Goal: Transaction & Acquisition: Purchase product/service

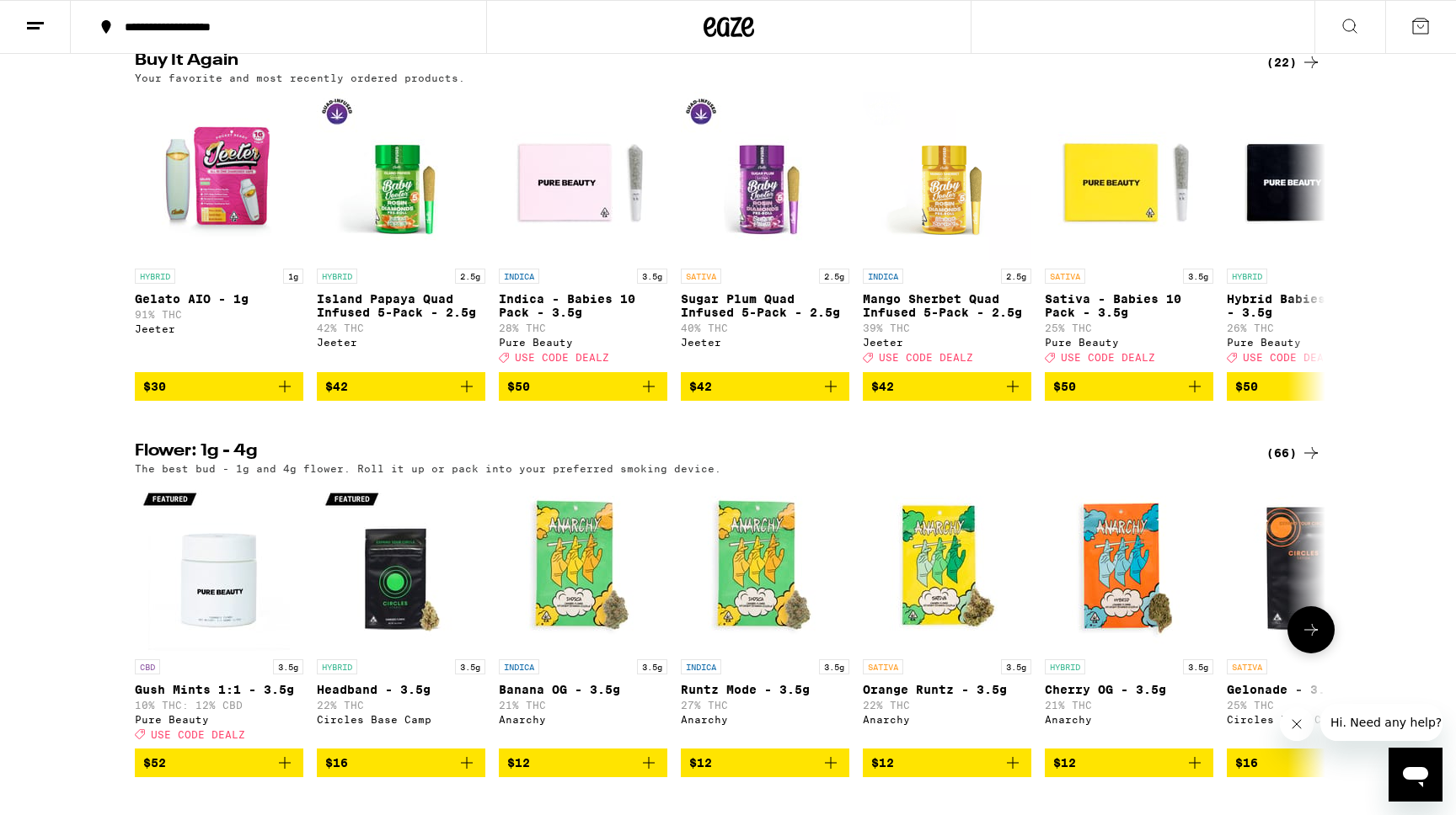
scroll to position [1334, 0]
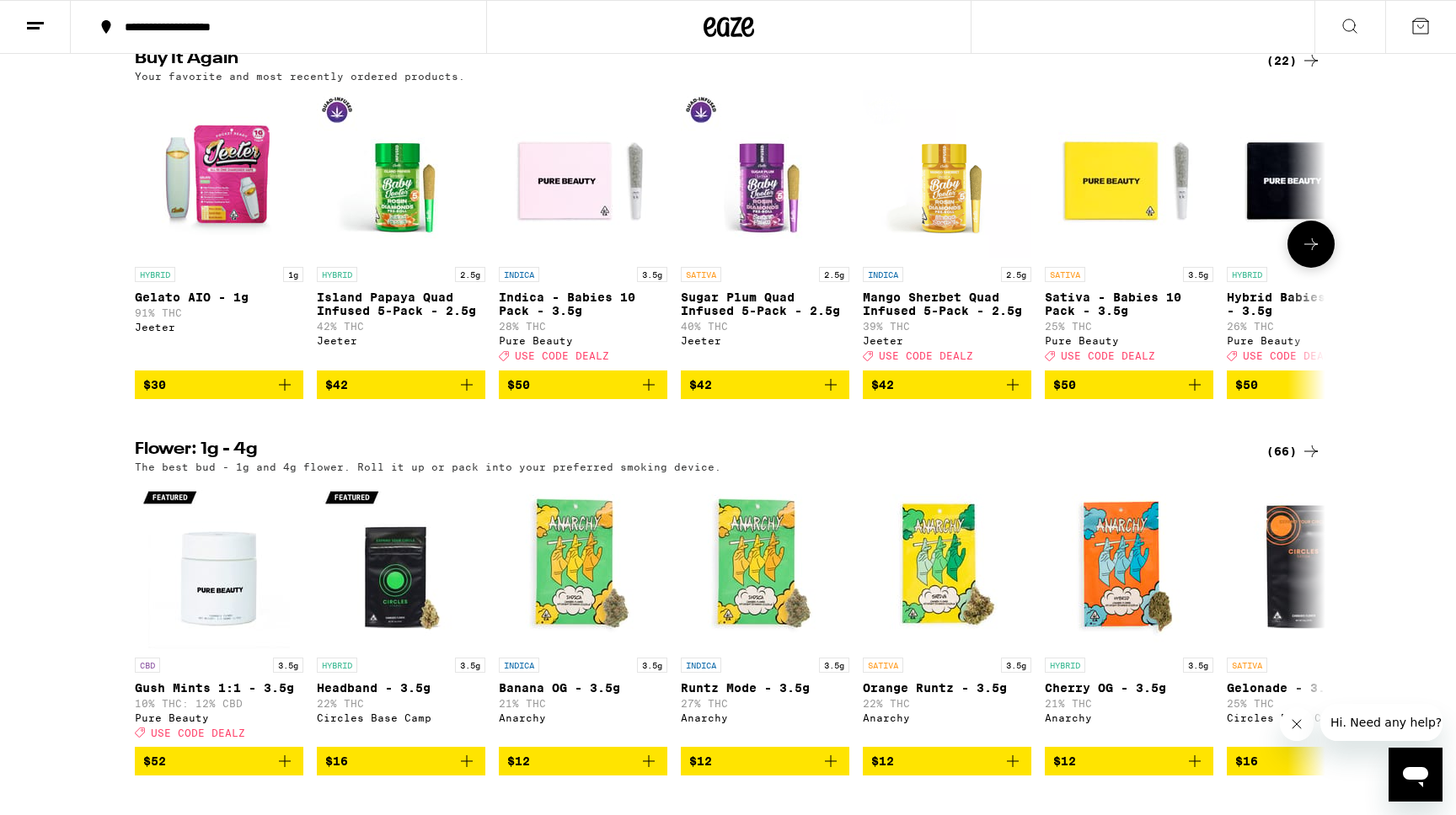
click at [242, 204] on img "Open page for Gelato AIO - 1g from Jeeter" at bounding box center [218, 174] width 168 height 168
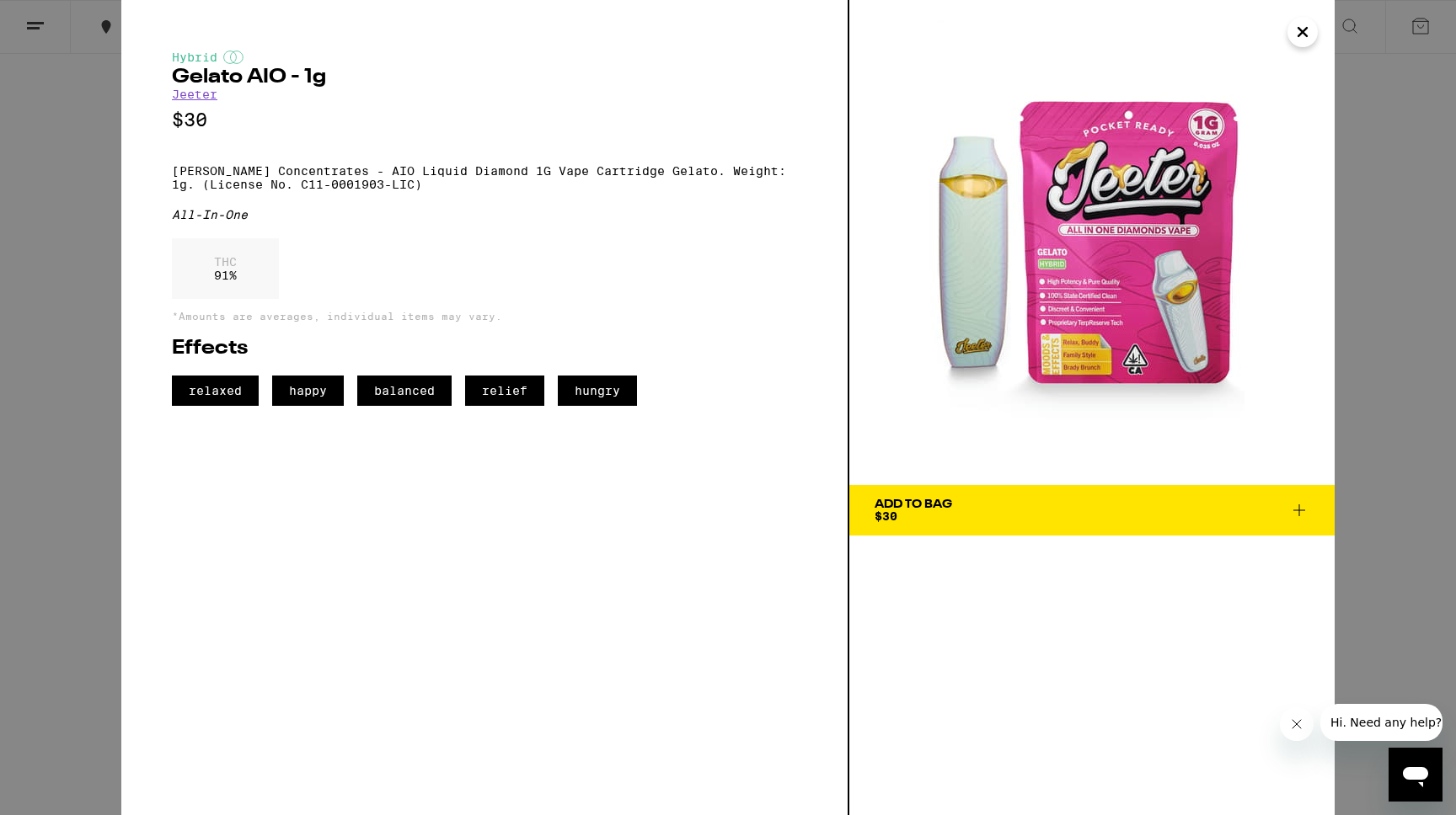
click at [1292, 28] on icon "Close" at bounding box center [1302, 32] width 20 height 25
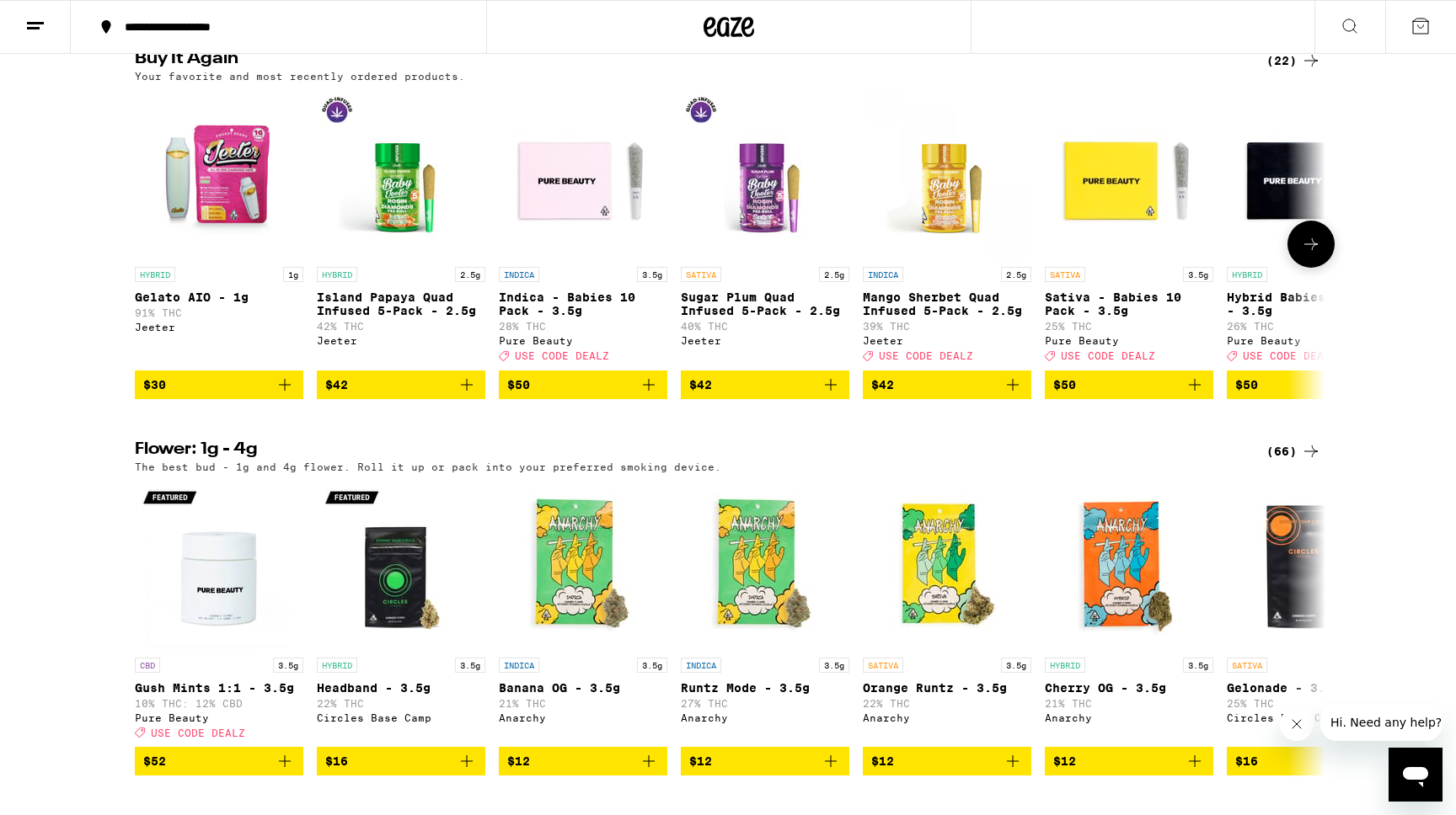
click at [467, 395] on icon "Add to bag" at bounding box center [466, 385] width 20 height 20
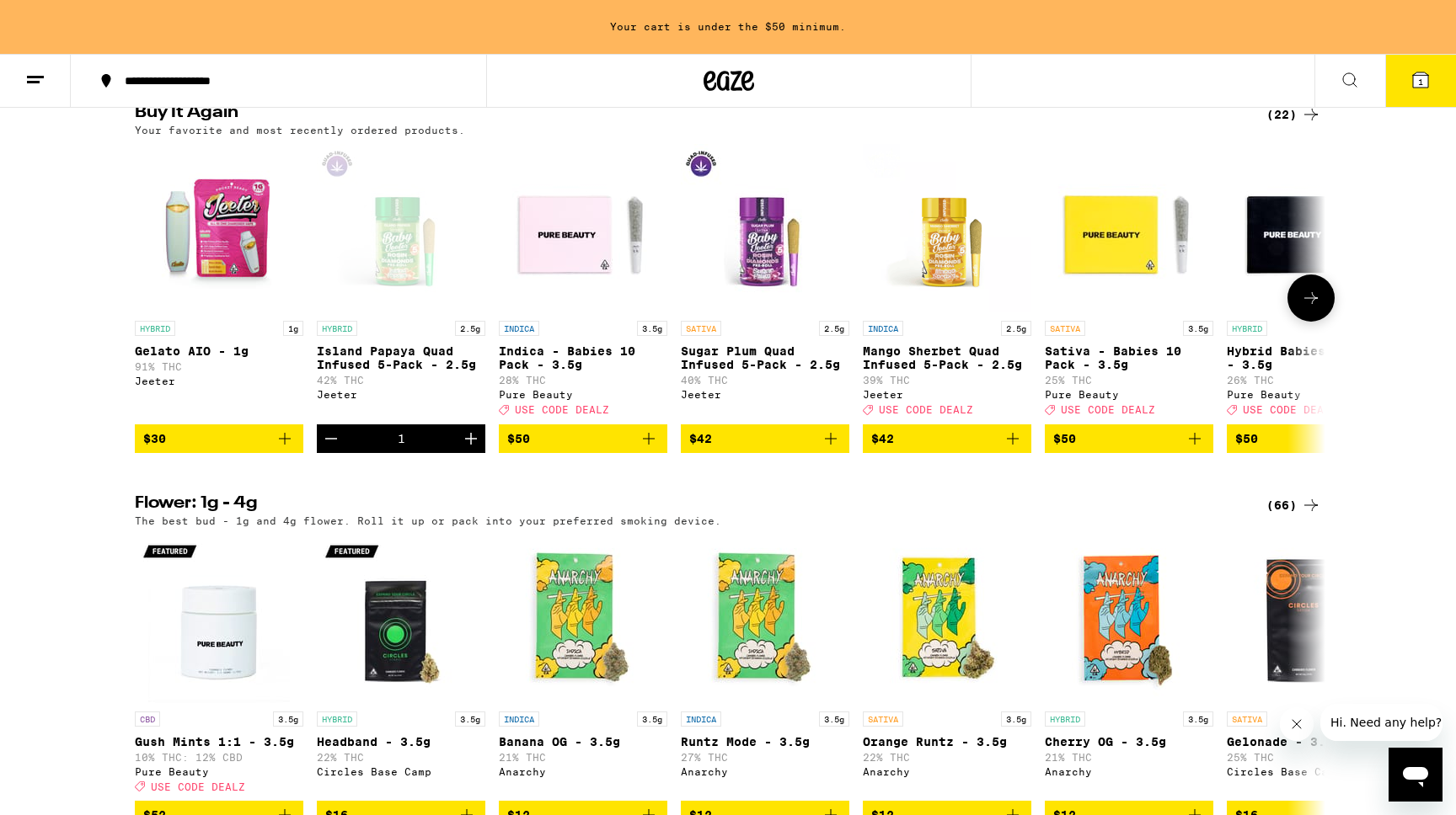
scroll to position [1388, 0]
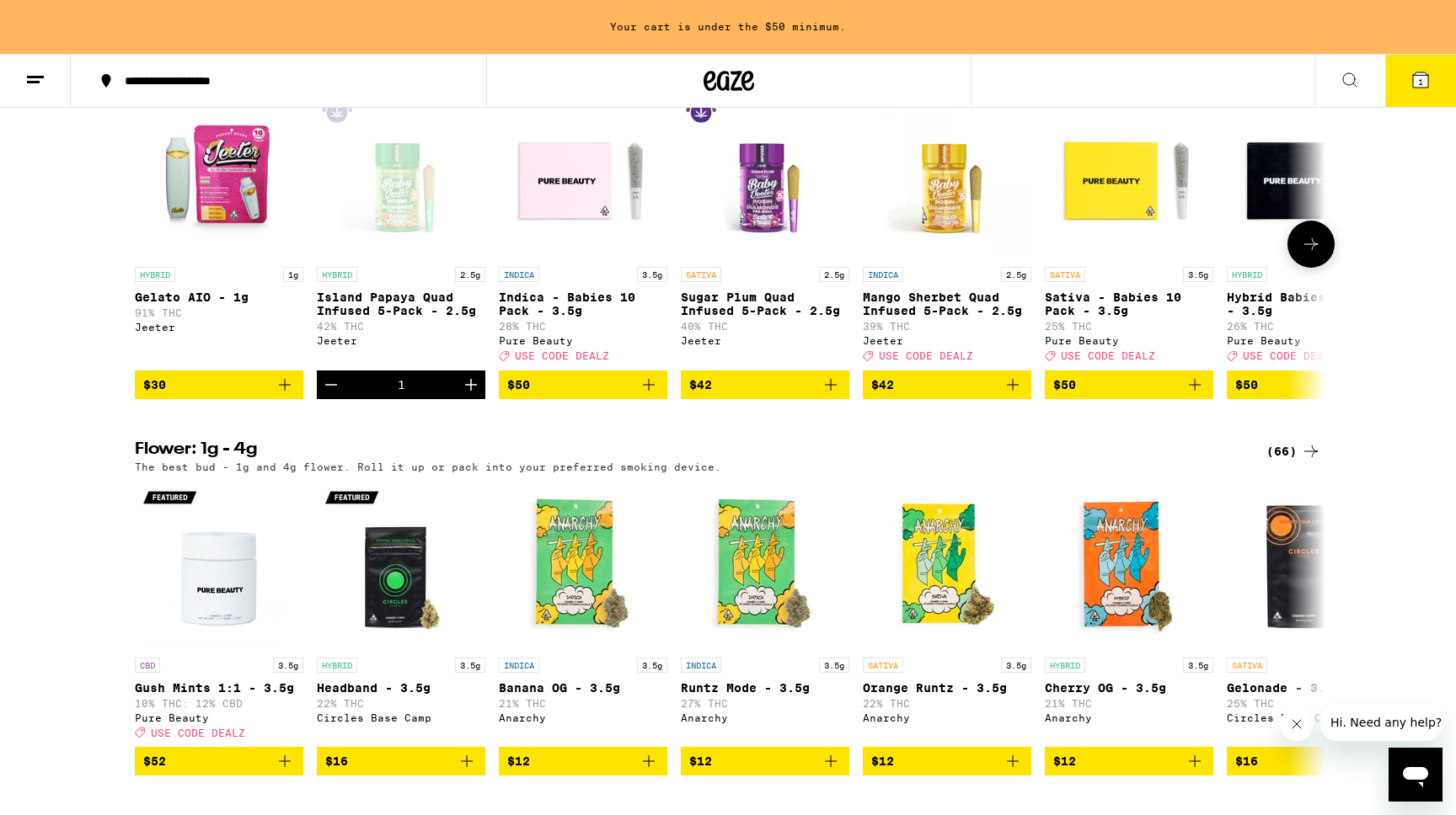
click at [838, 395] on icon "Add to bag" at bounding box center [830, 385] width 20 height 20
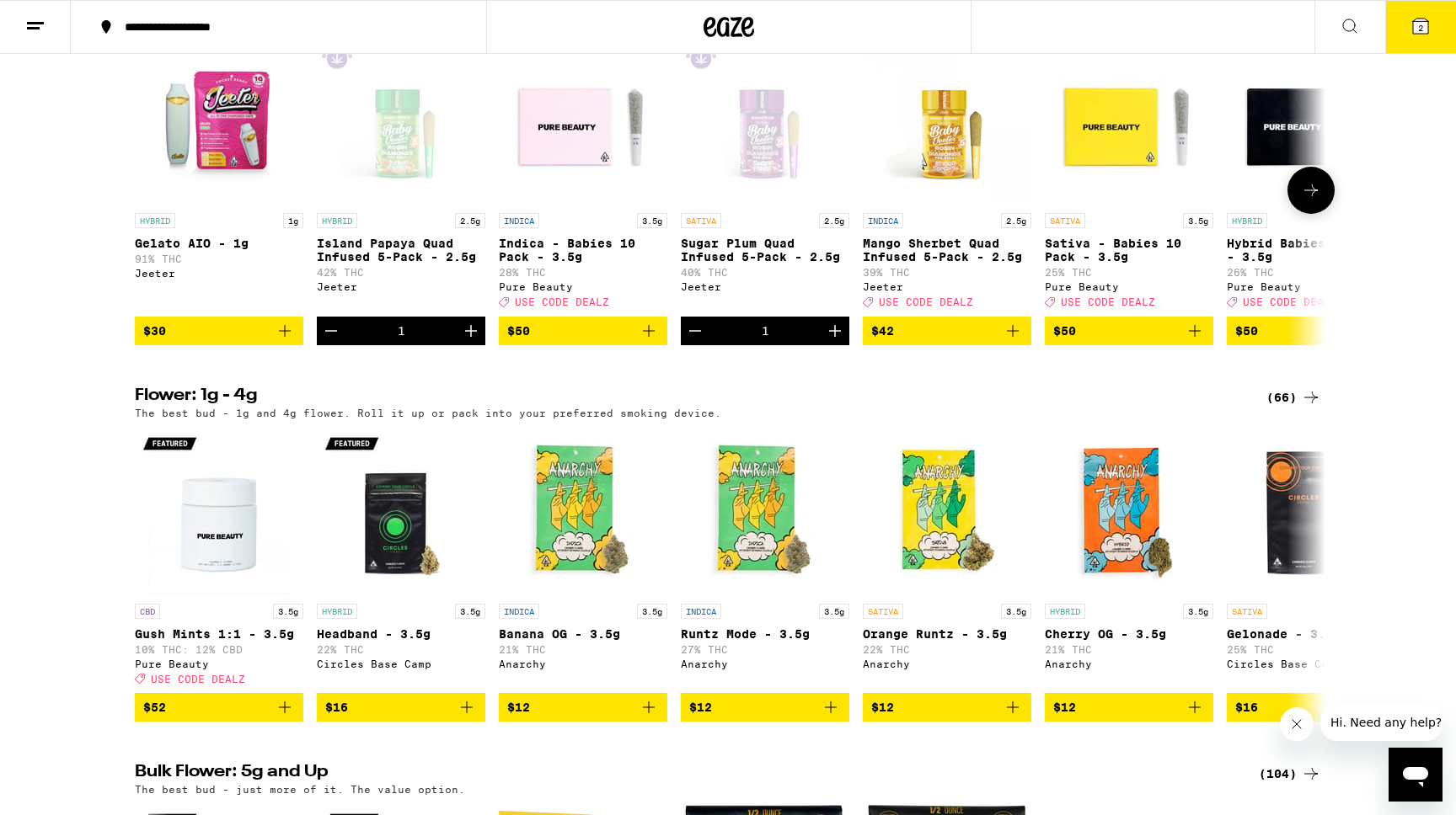
scroll to position [1334, 0]
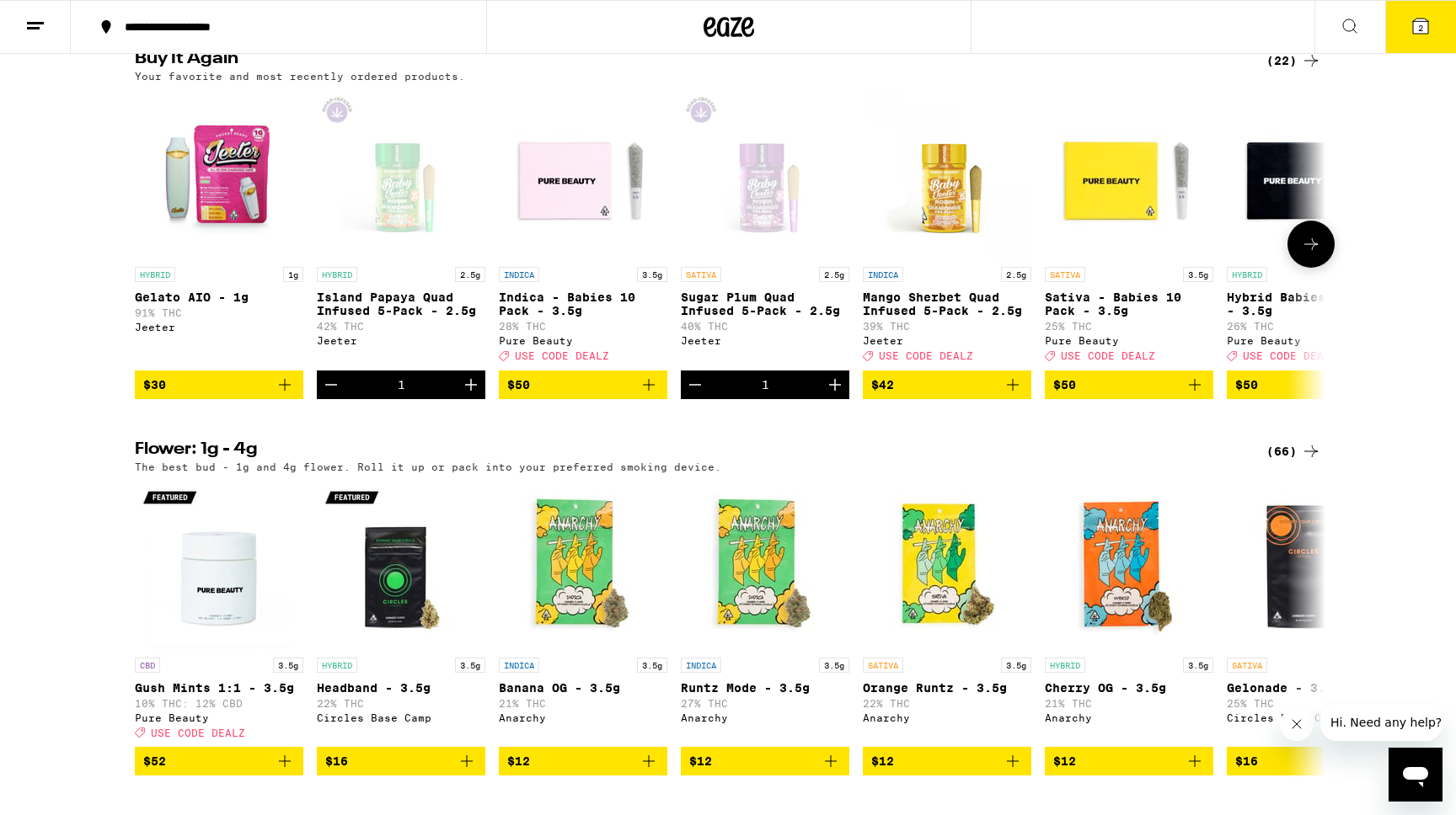
click at [1016, 395] on icon "Add to bag" at bounding box center [1012, 385] width 20 height 20
click at [1204, 395] on icon "Add to bag" at bounding box center [1194, 385] width 20 height 20
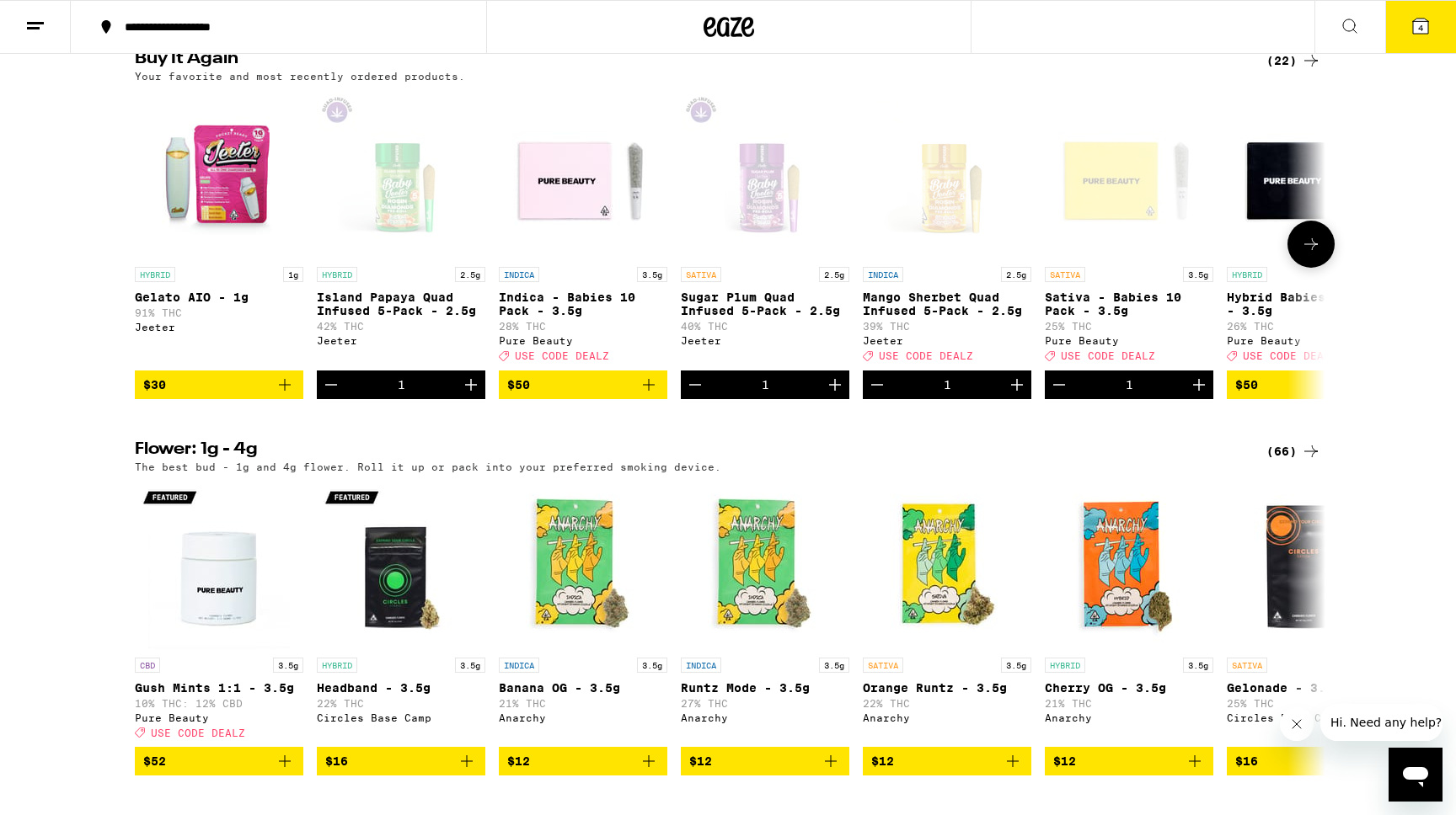
click at [472, 395] on icon "Increment" at bounding box center [471, 385] width 20 height 20
click at [1308, 254] on icon at bounding box center [1311, 243] width 20 height 20
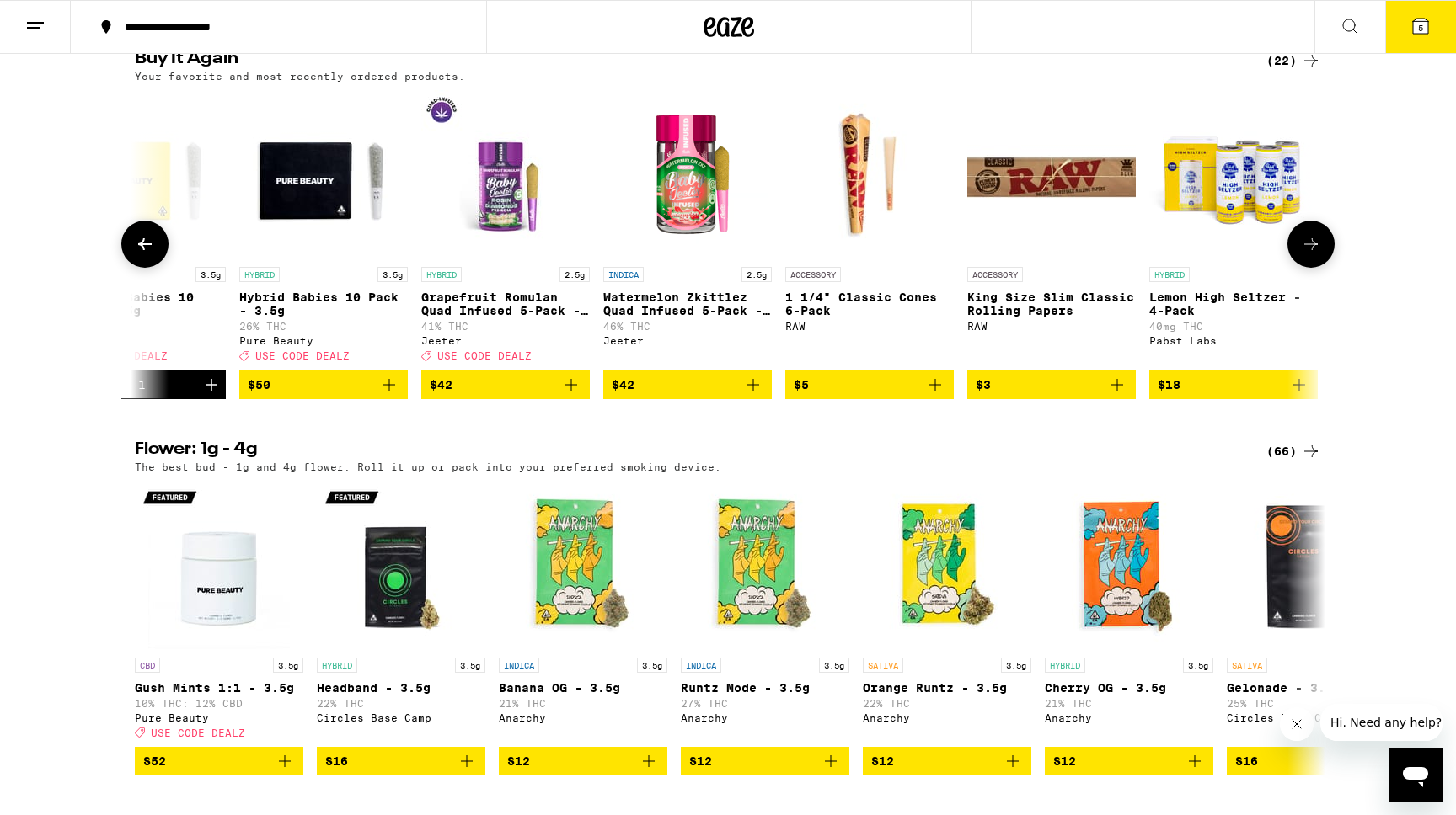
scroll to position [0, 1003]
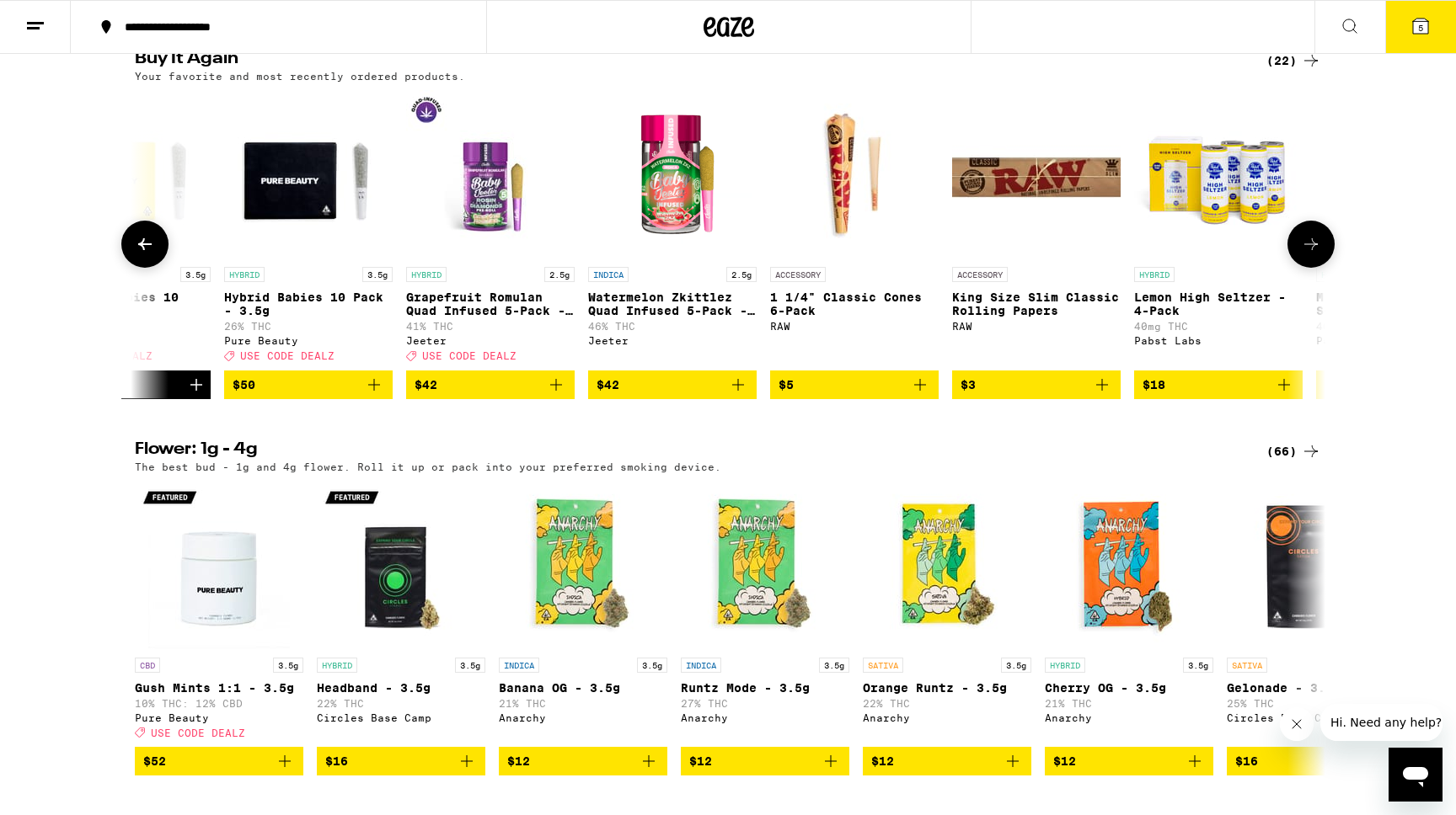
click at [554, 391] on icon "Add to bag" at bounding box center [556, 385] width 12 height 12
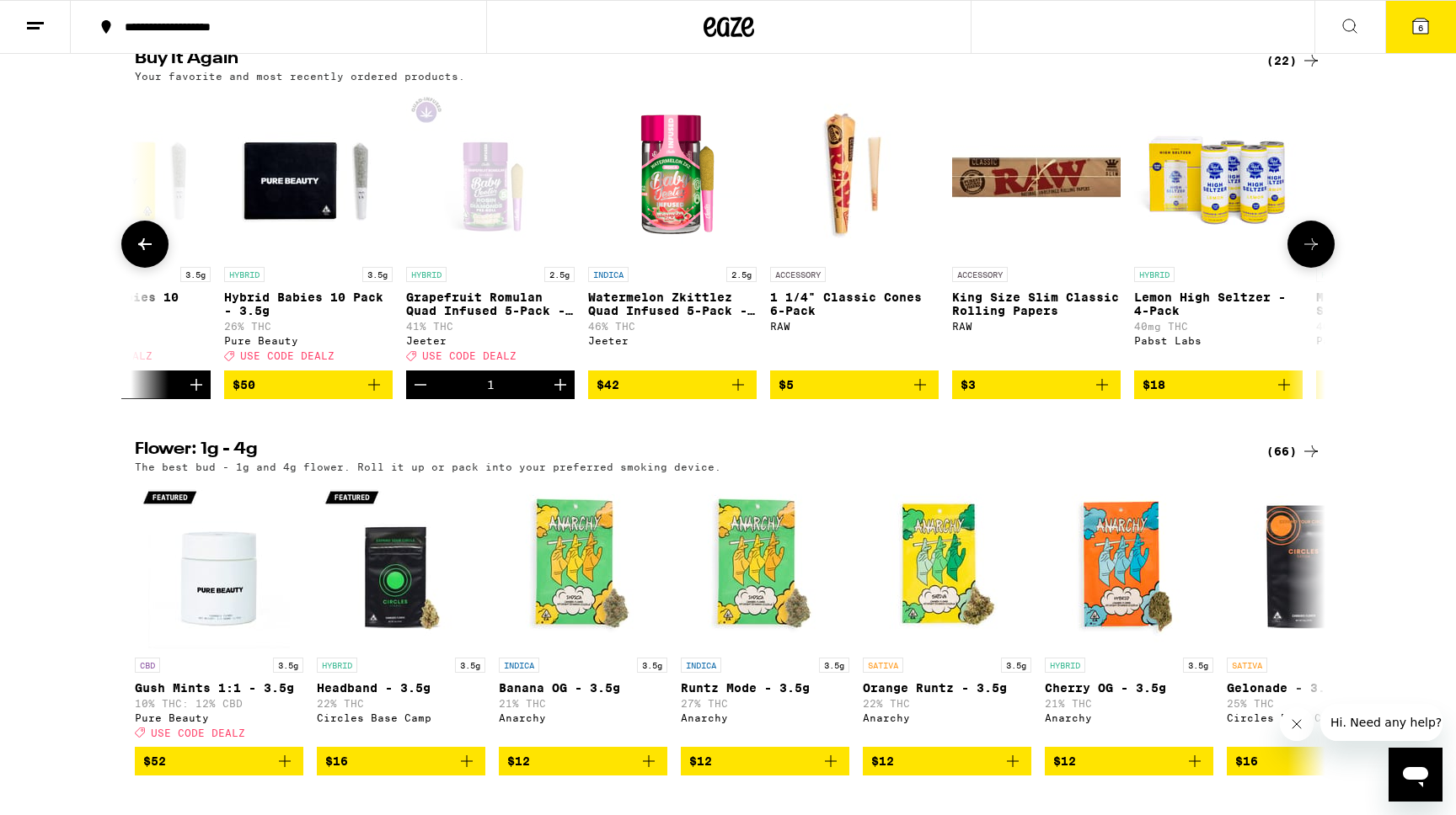
click at [1302, 254] on icon at bounding box center [1311, 243] width 20 height 20
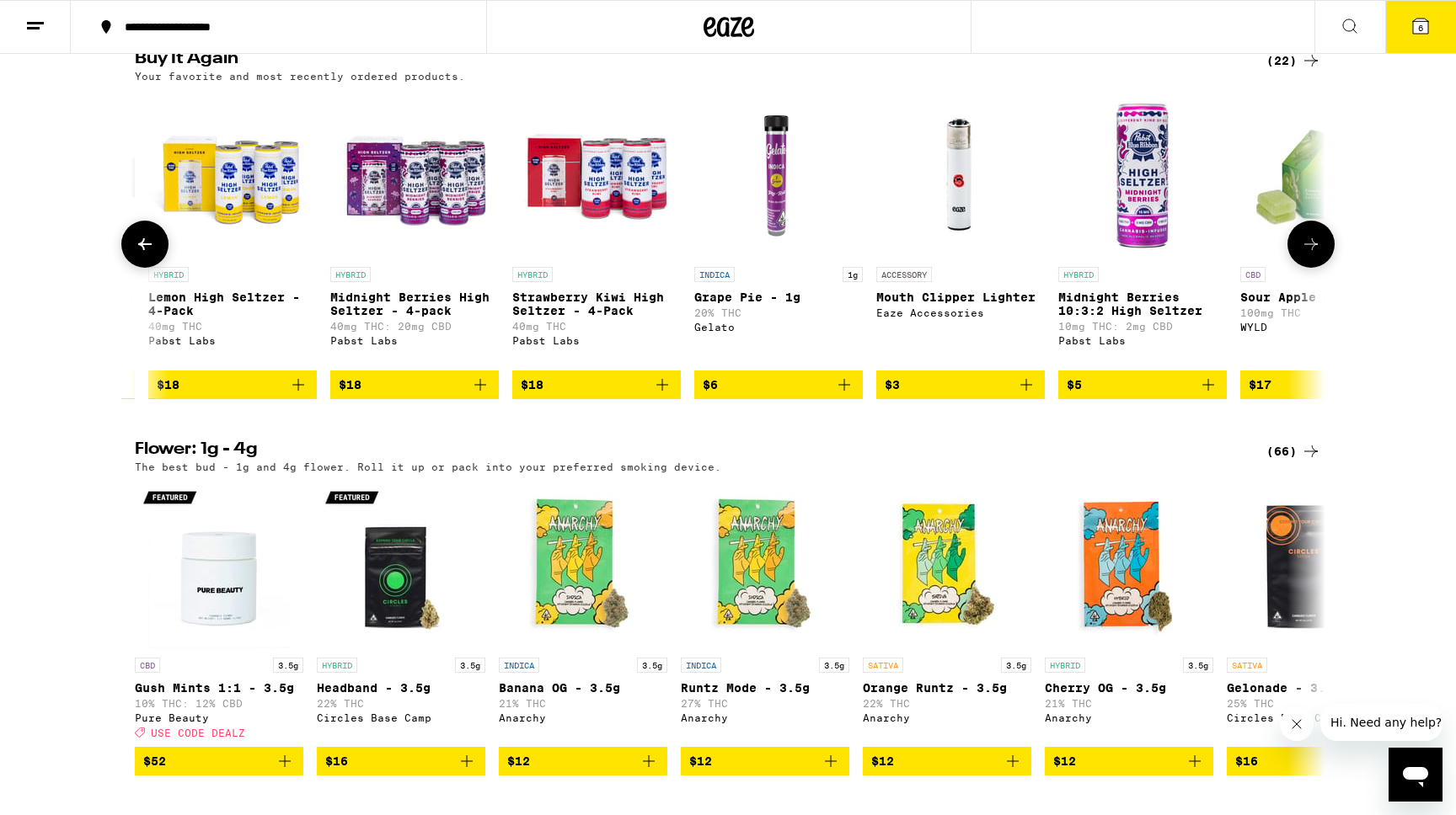
scroll to position [0, 2005]
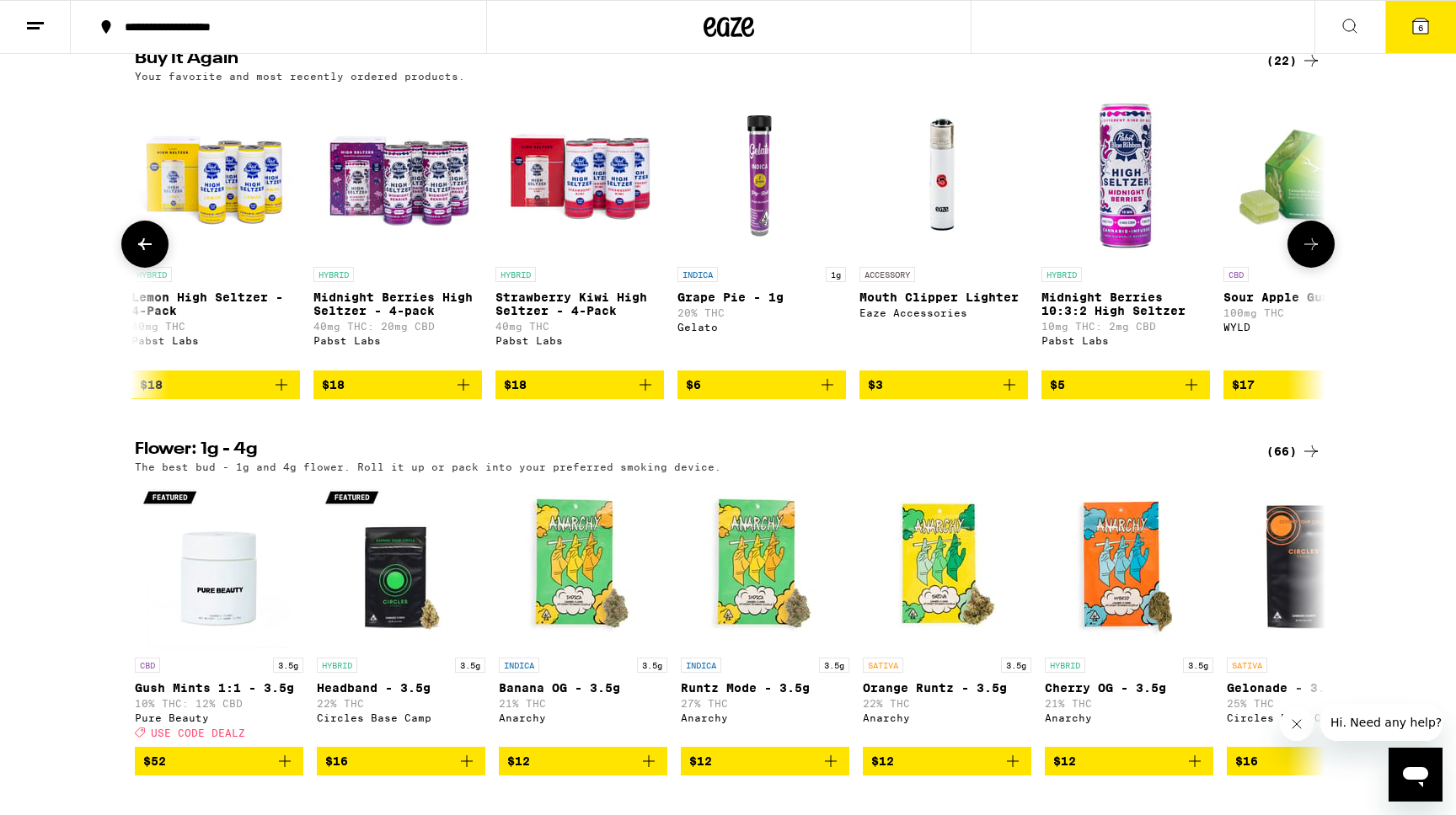
click at [1302, 254] on icon at bounding box center [1311, 243] width 20 height 20
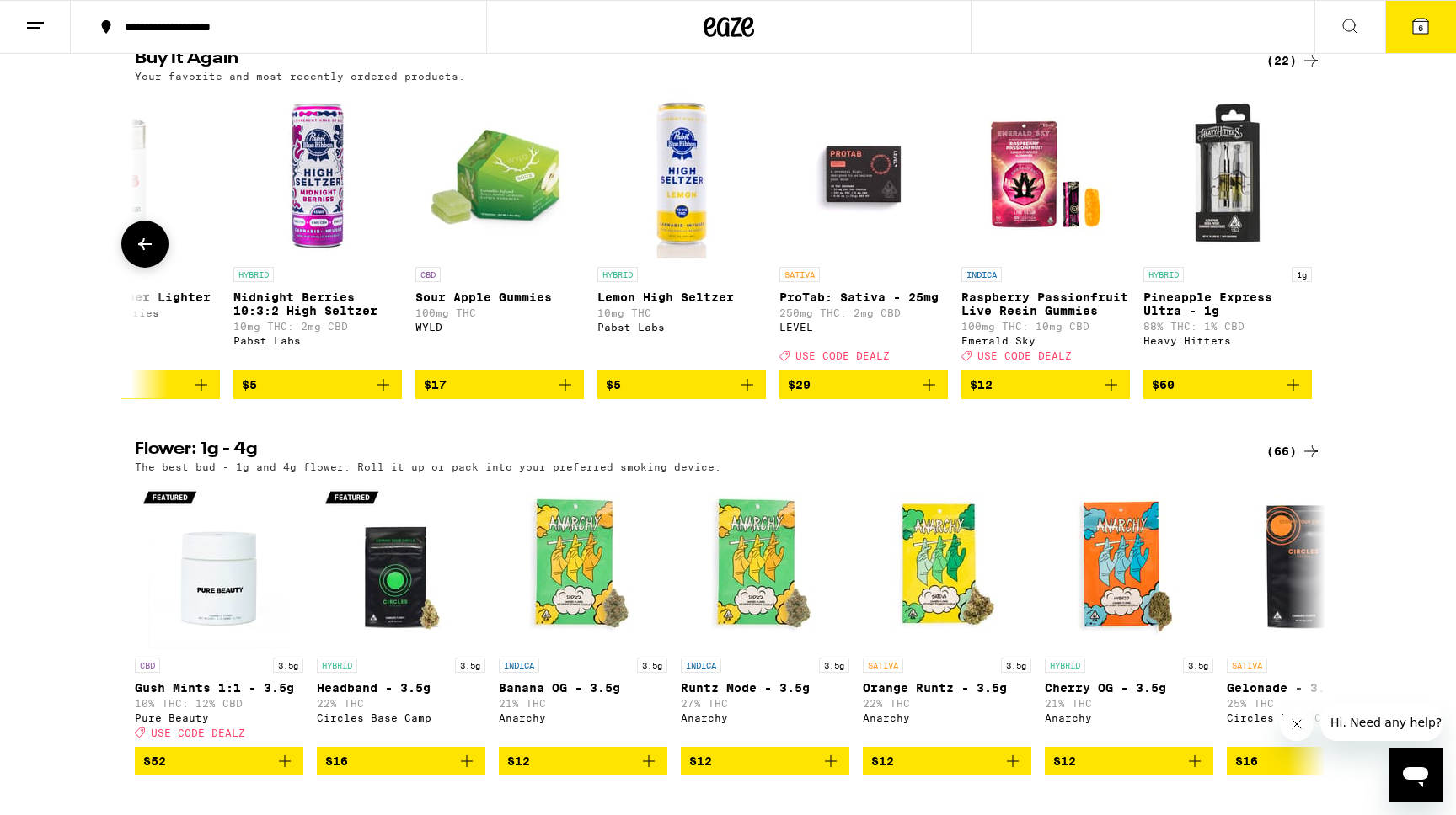
scroll to position [0, 2817]
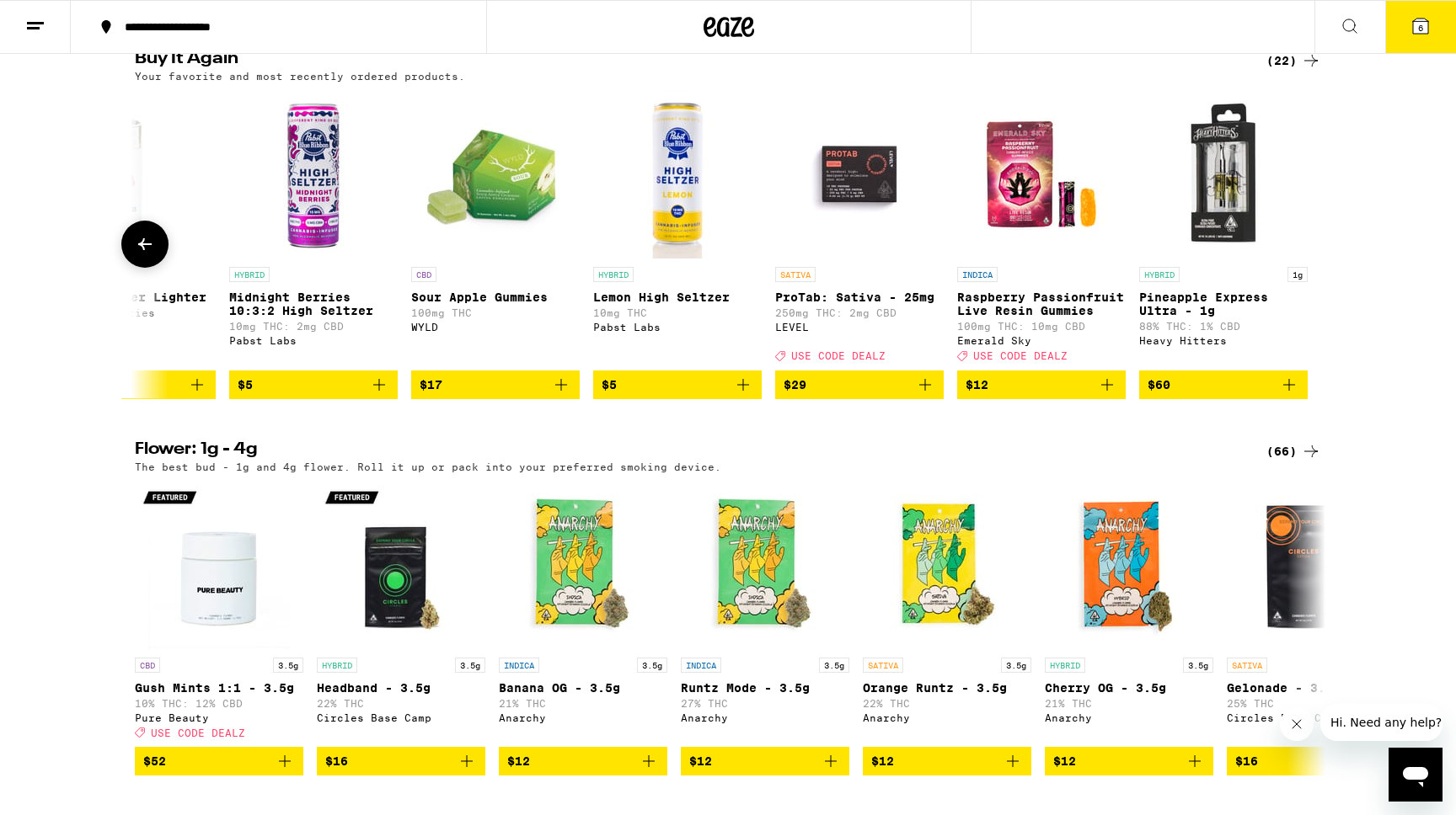
click at [145, 250] on icon at bounding box center [145, 244] width 13 height 12
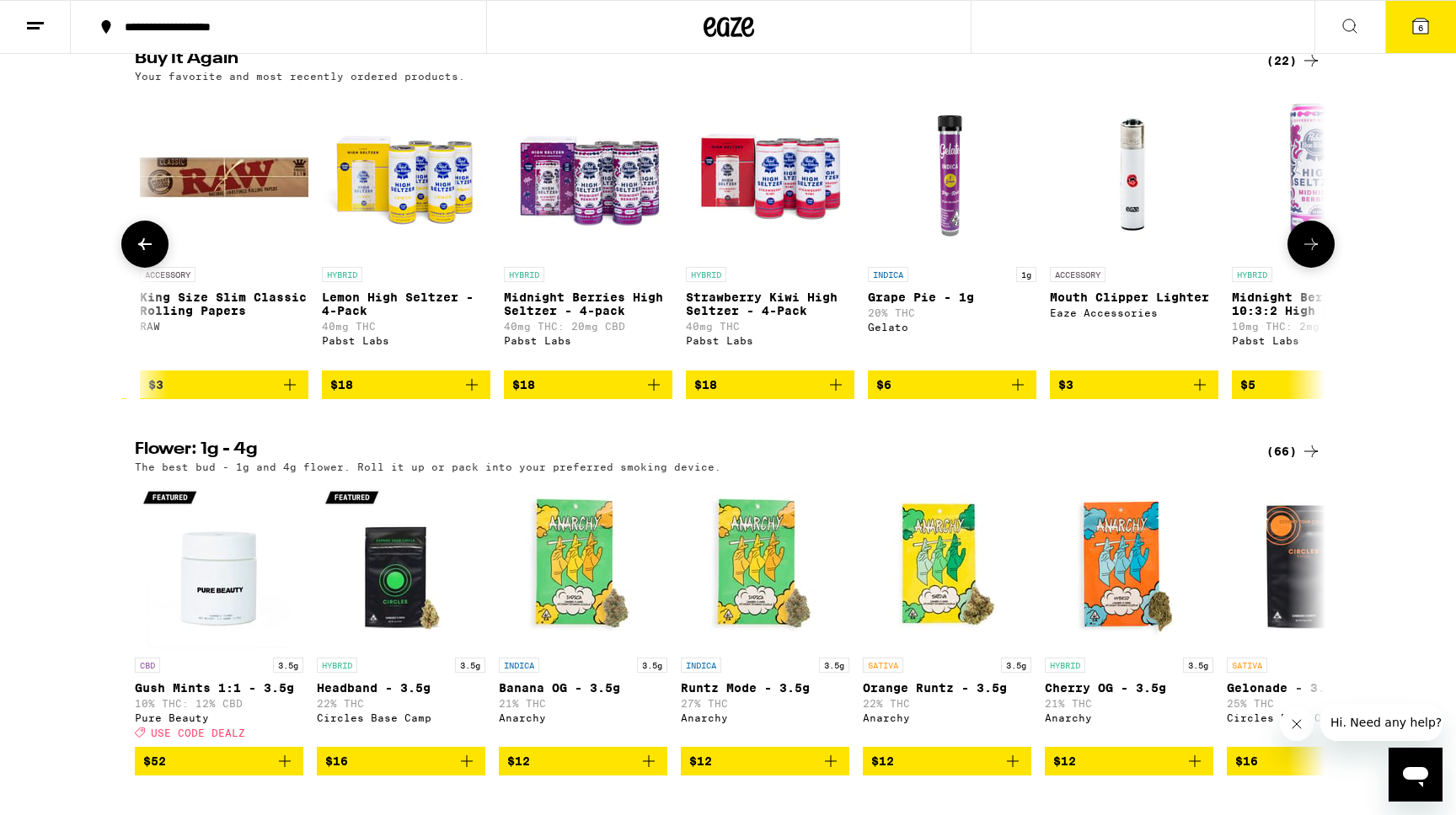
click at [145, 250] on icon at bounding box center [145, 244] width 13 height 12
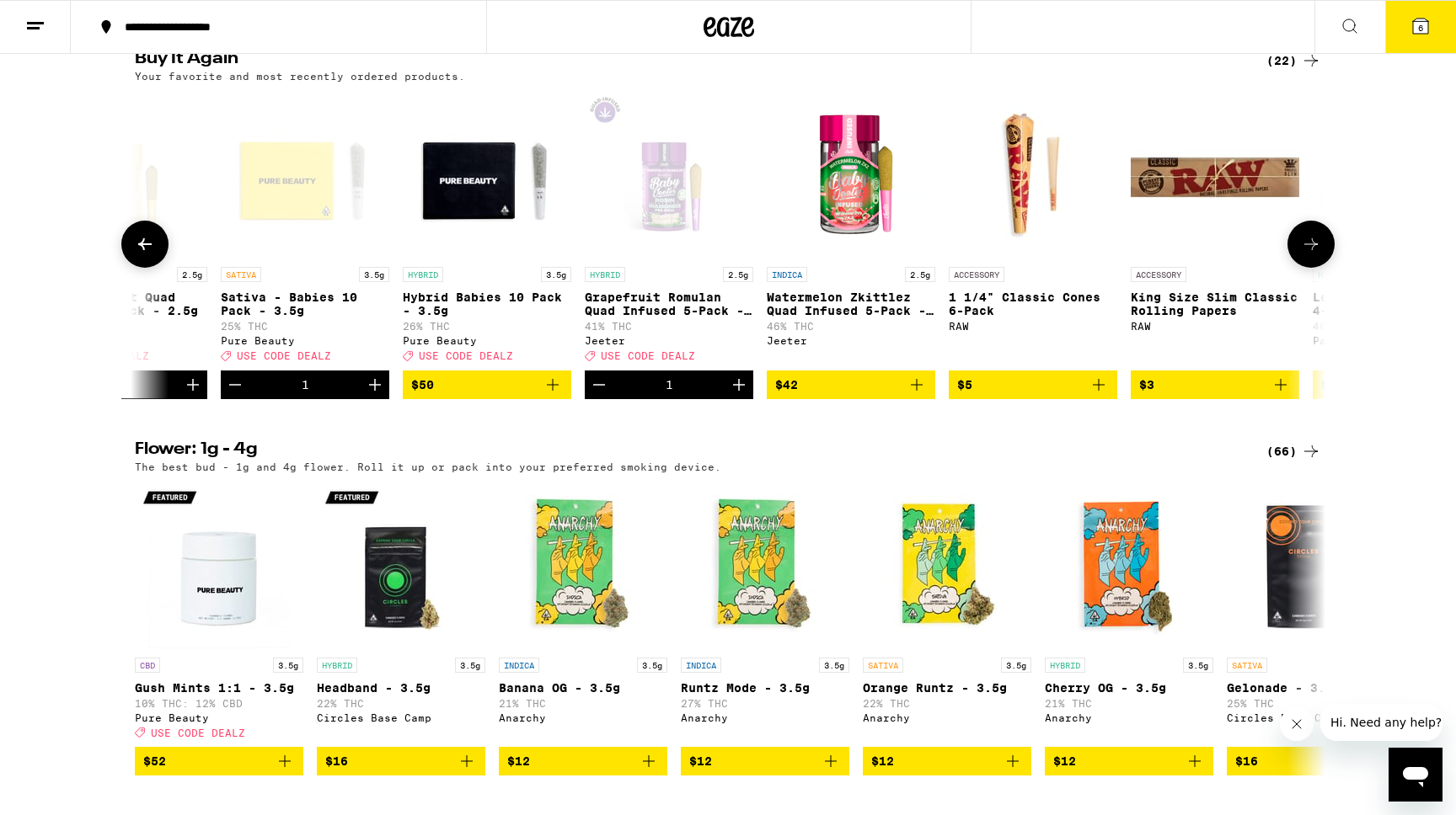
scroll to position [0, 812]
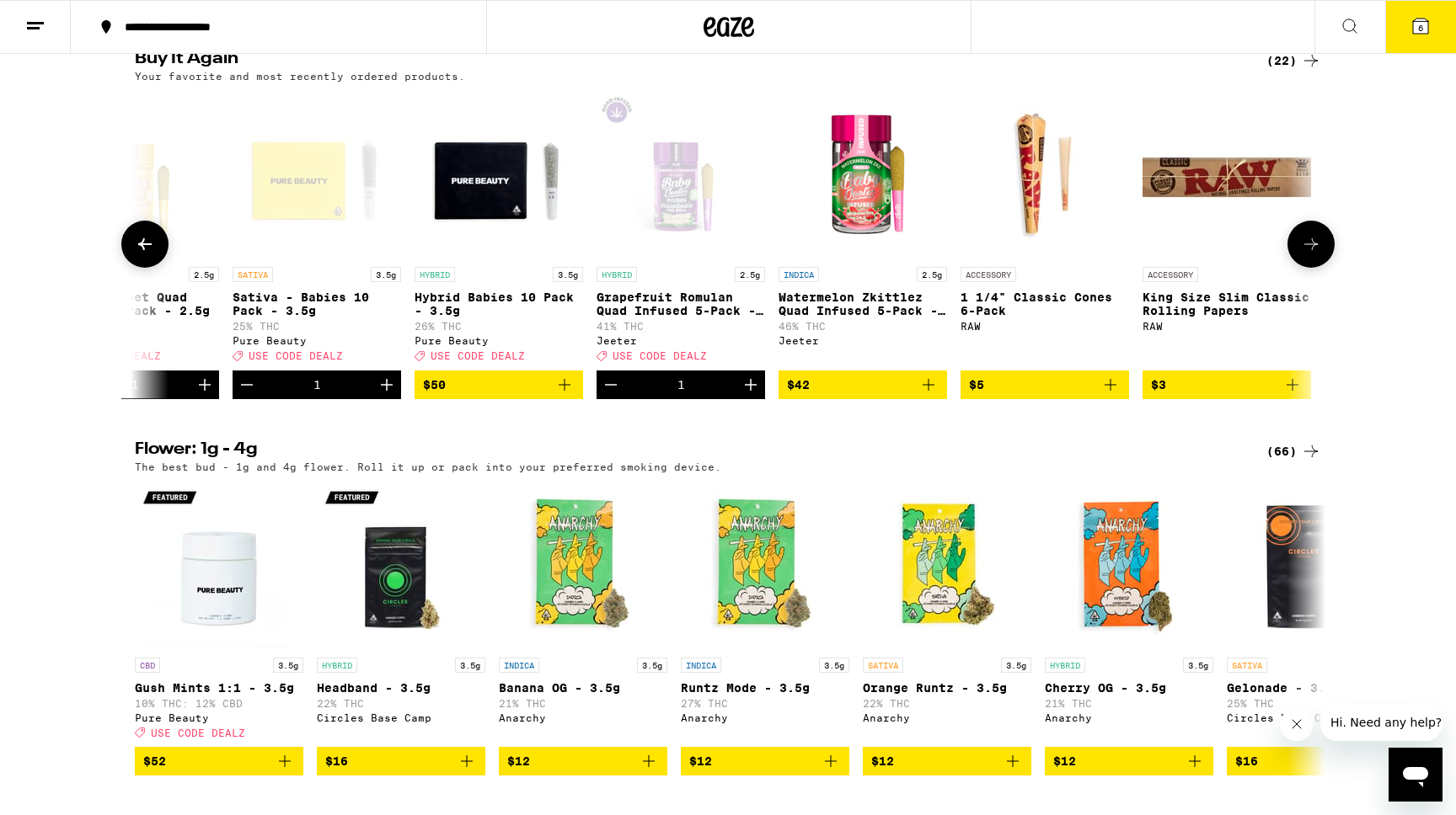
click at [564, 395] on icon "Add to bag" at bounding box center [564, 385] width 20 height 20
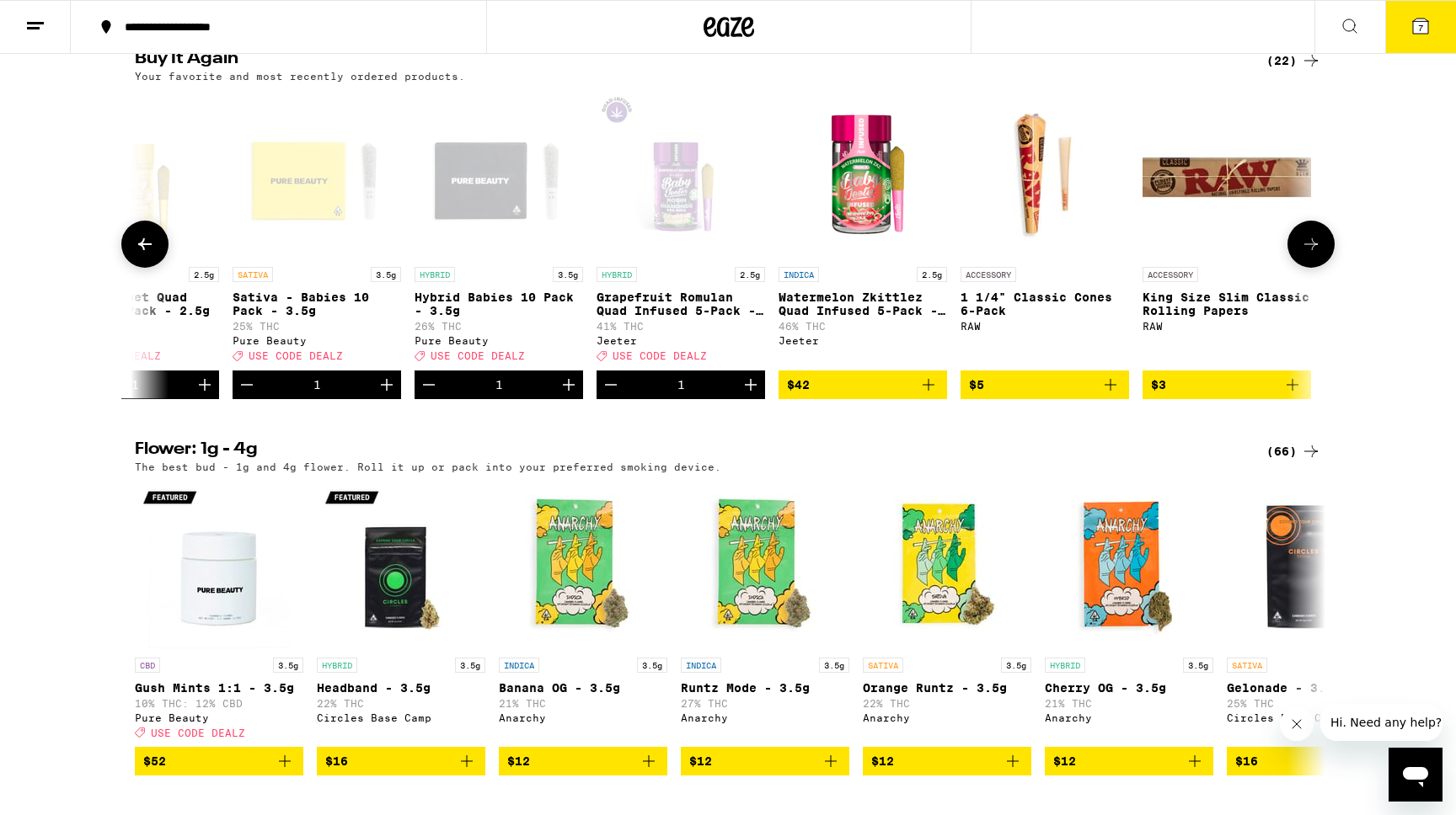
click at [152, 254] on icon at bounding box center [144, 243] width 20 height 20
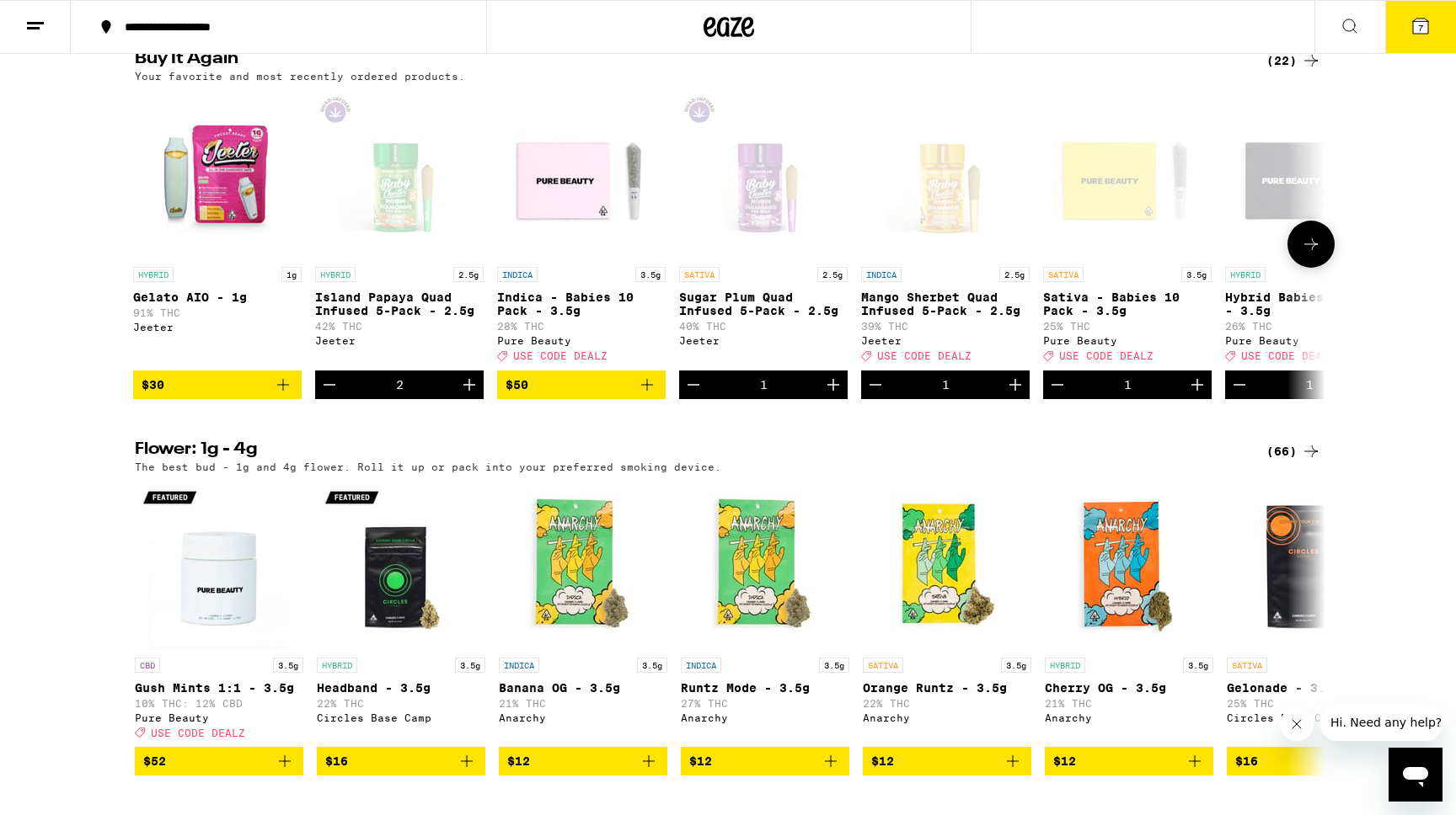
scroll to position [0, 0]
click at [328, 385] on icon "Decrement" at bounding box center [331, 385] width 12 height 0
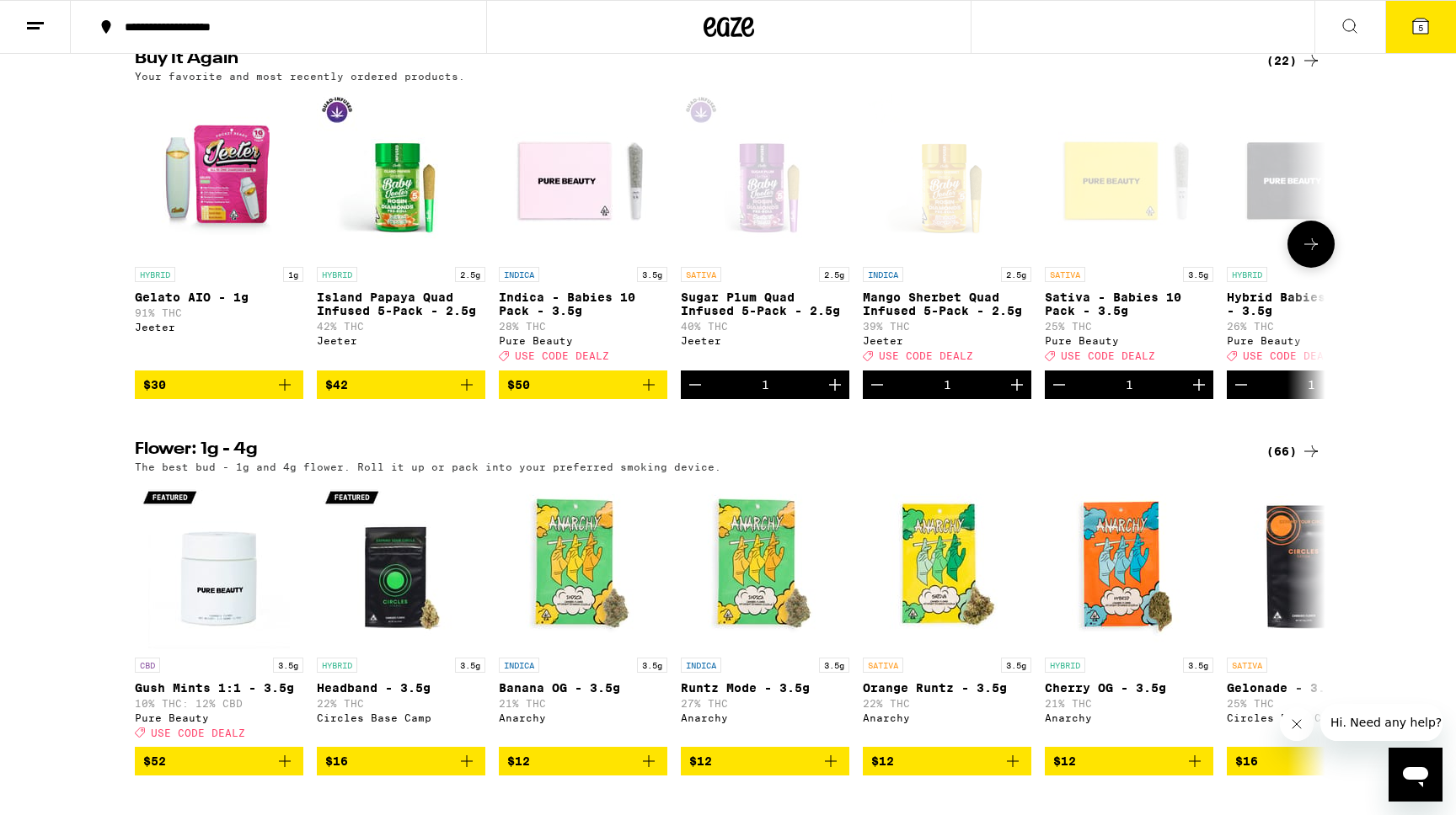
click at [650, 395] on icon "Add to bag" at bounding box center [649, 385] width 20 height 20
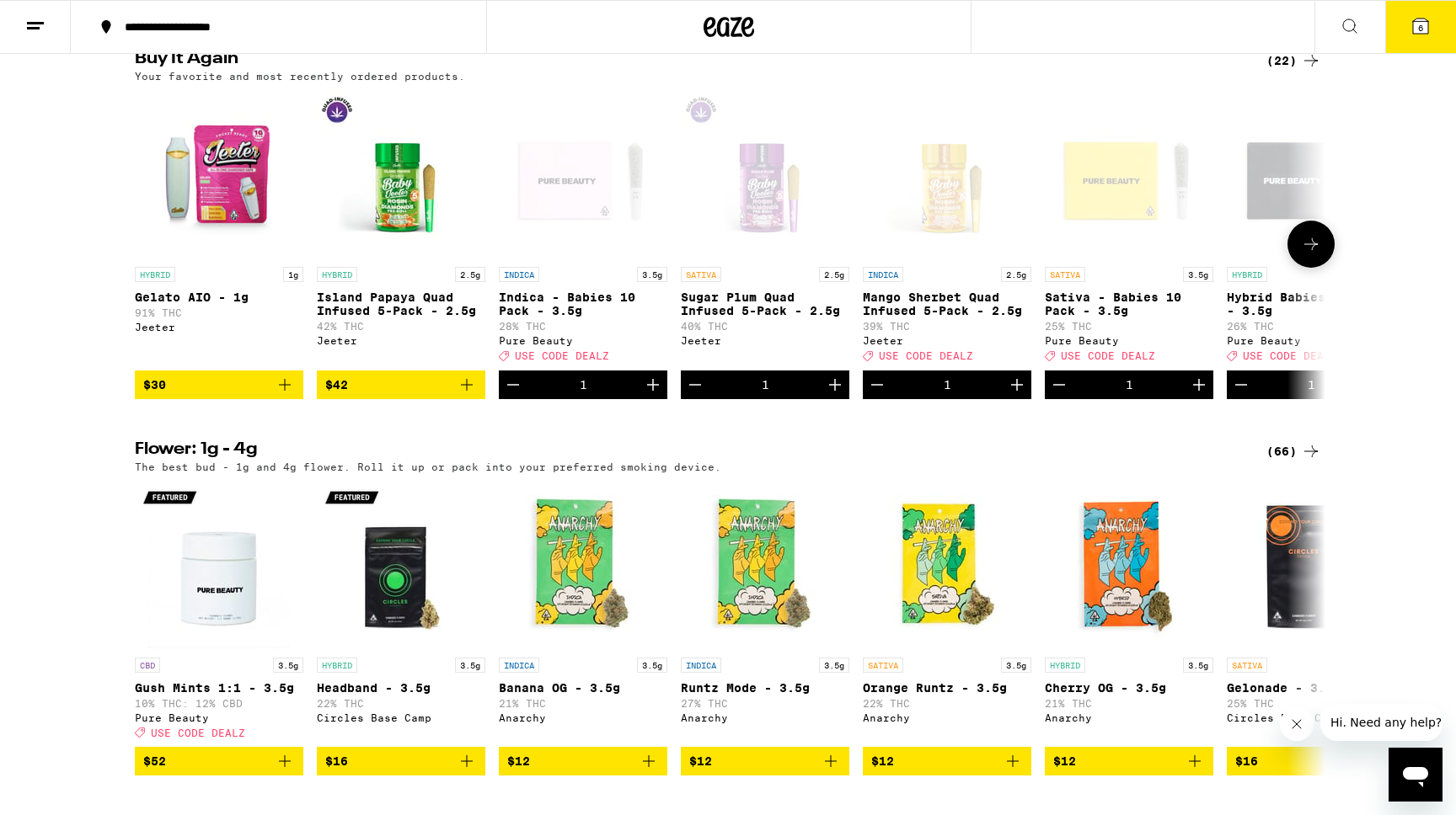
click at [686, 395] on icon "Decrement" at bounding box center [695, 385] width 20 height 20
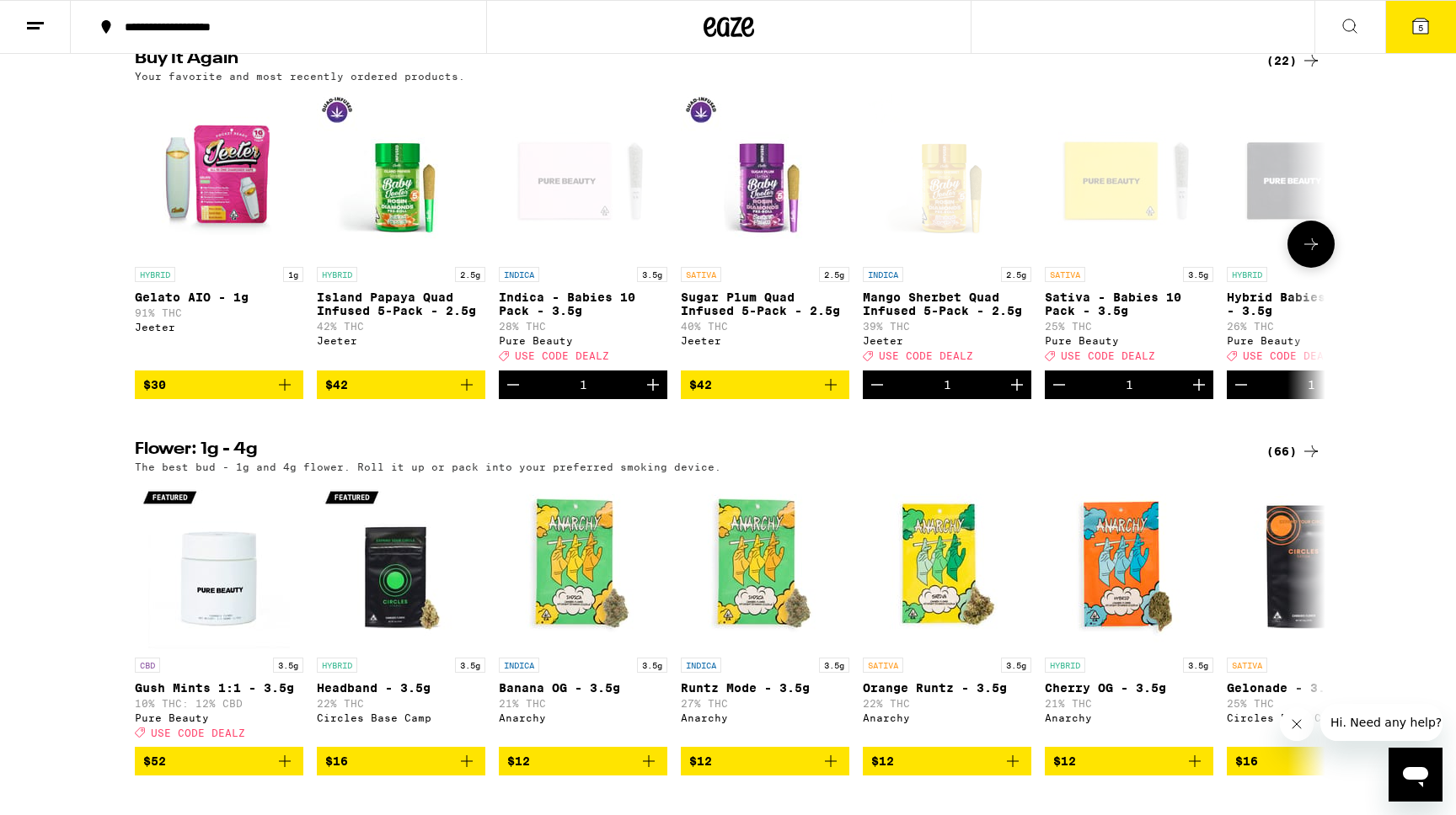
click at [1317, 254] on icon at bounding box center [1311, 243] width 20 height 20
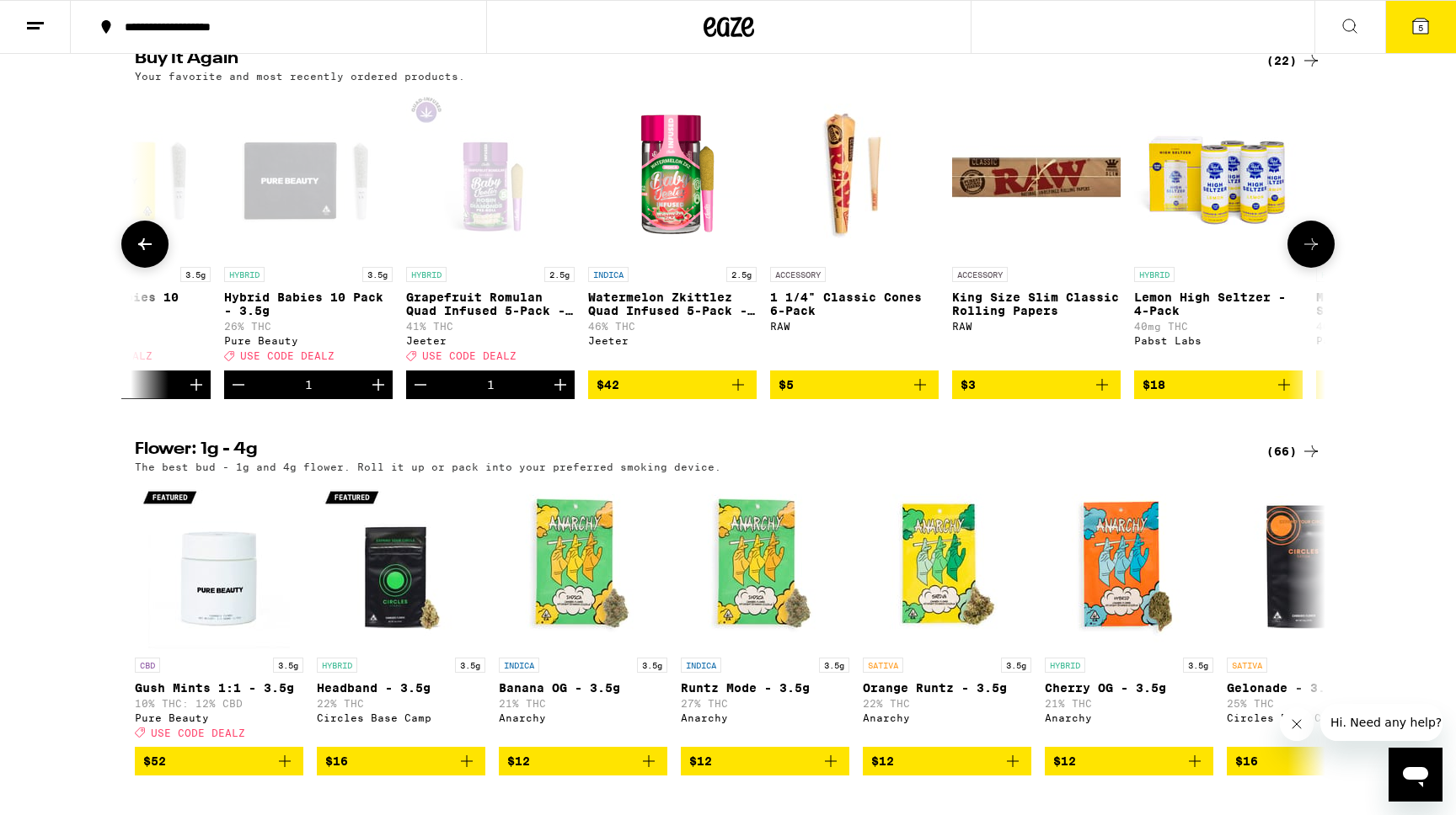
click at [1317, 254] on icon at bounding box center [1311, 243] width 20 height 20
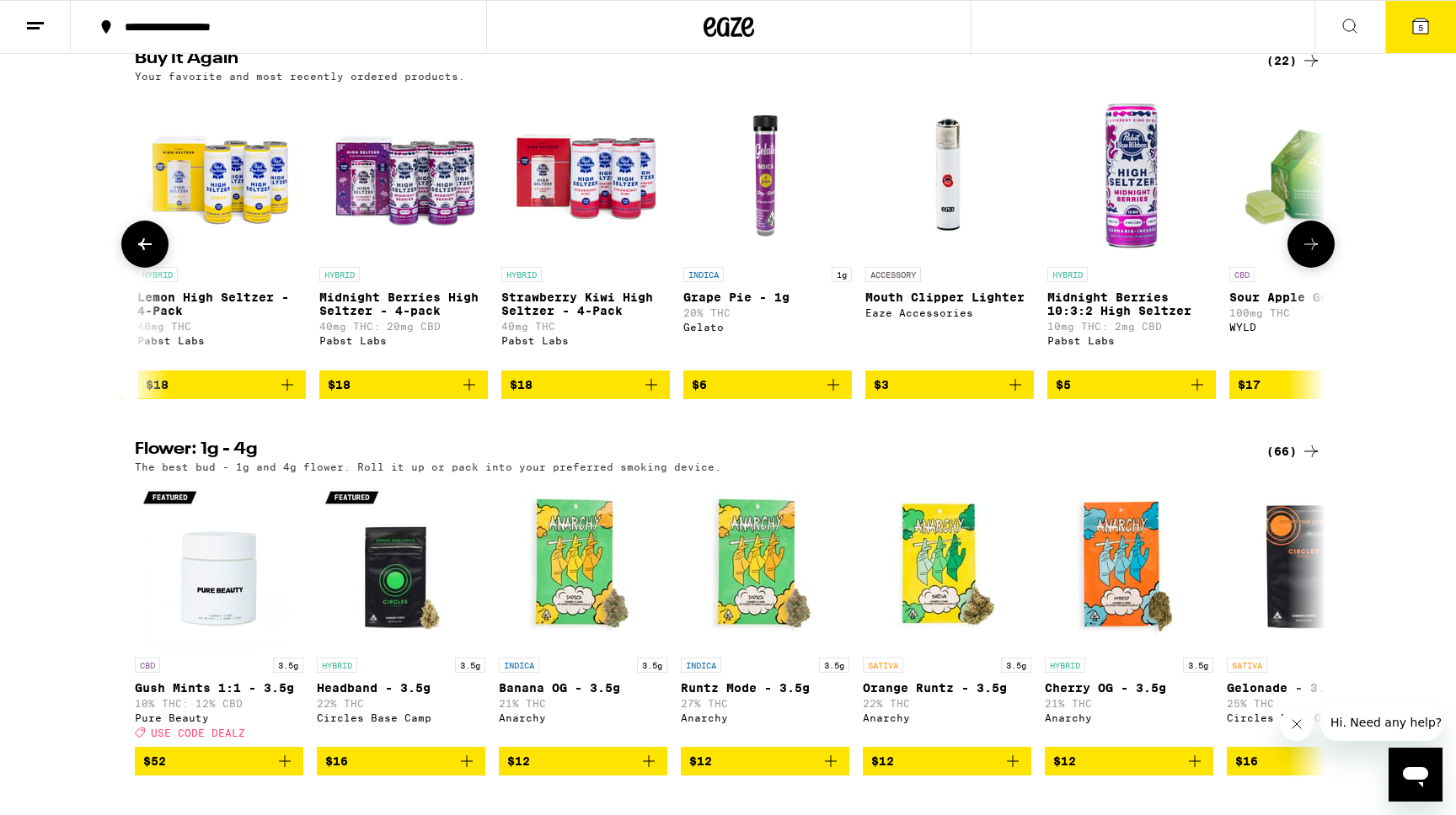
scroll to position [0, 2005]
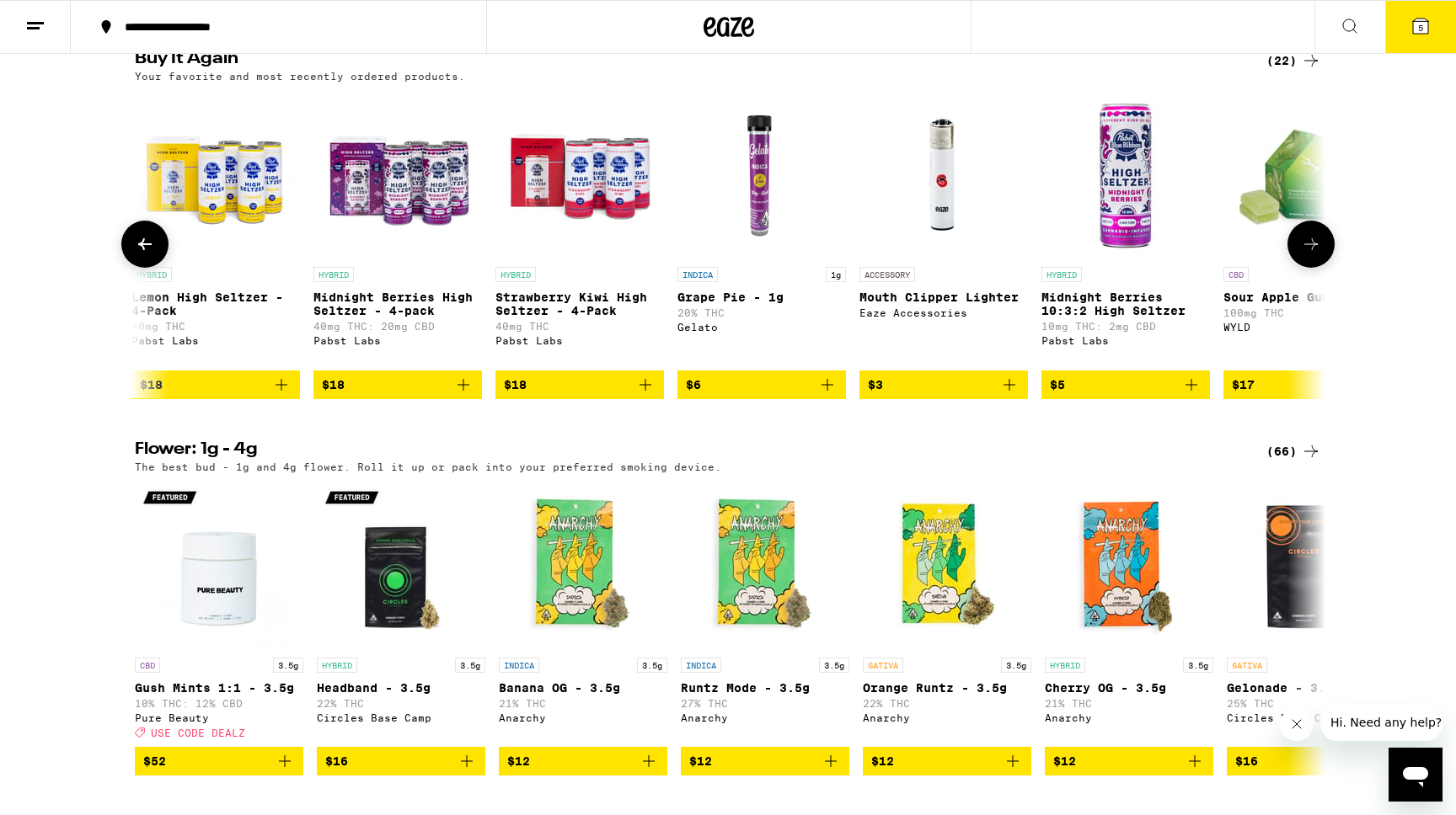
click at [138, 254] on icon at bounding box center [144, 243] width 20 height 20
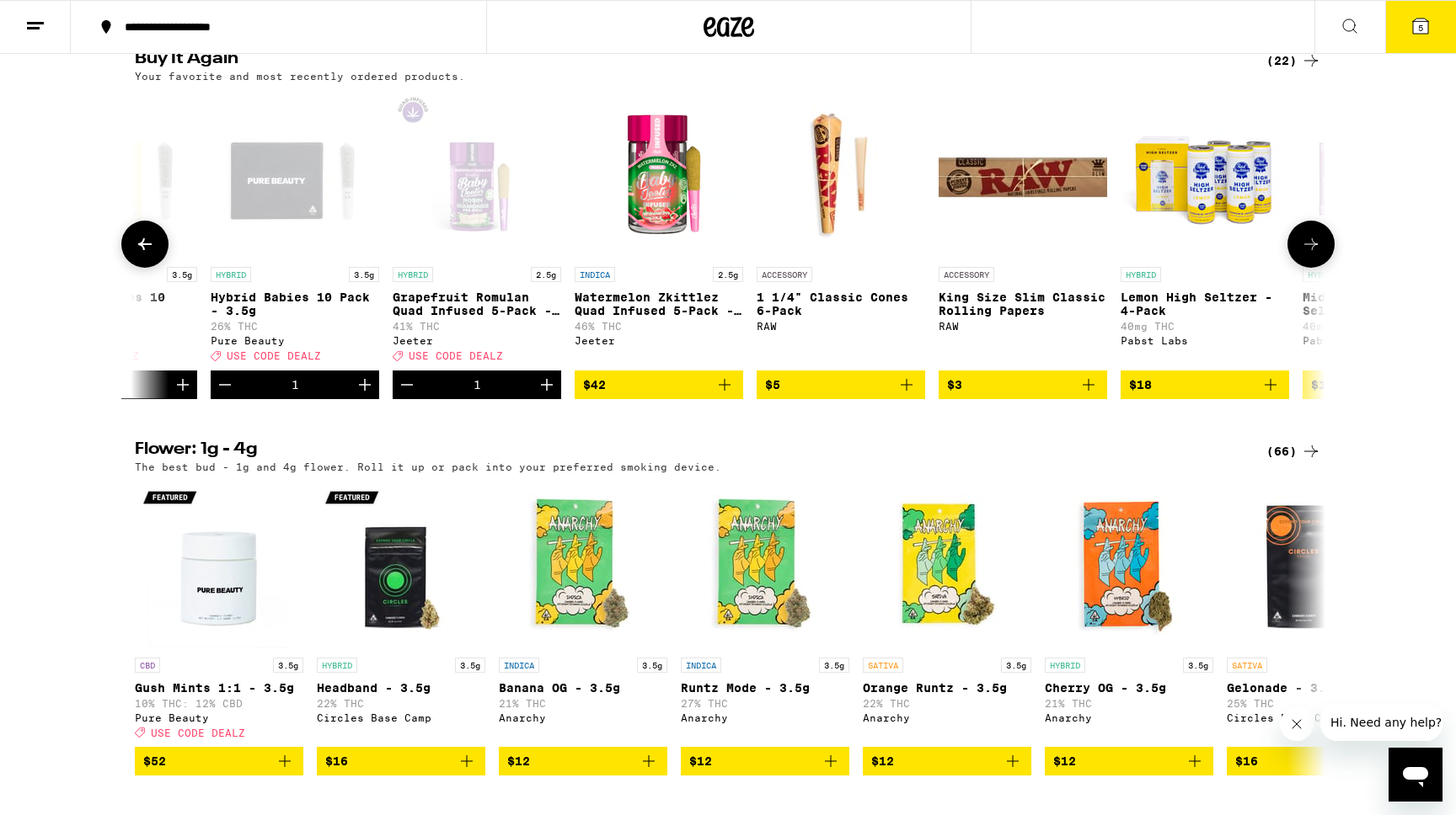
scroll to position [0, 1003]
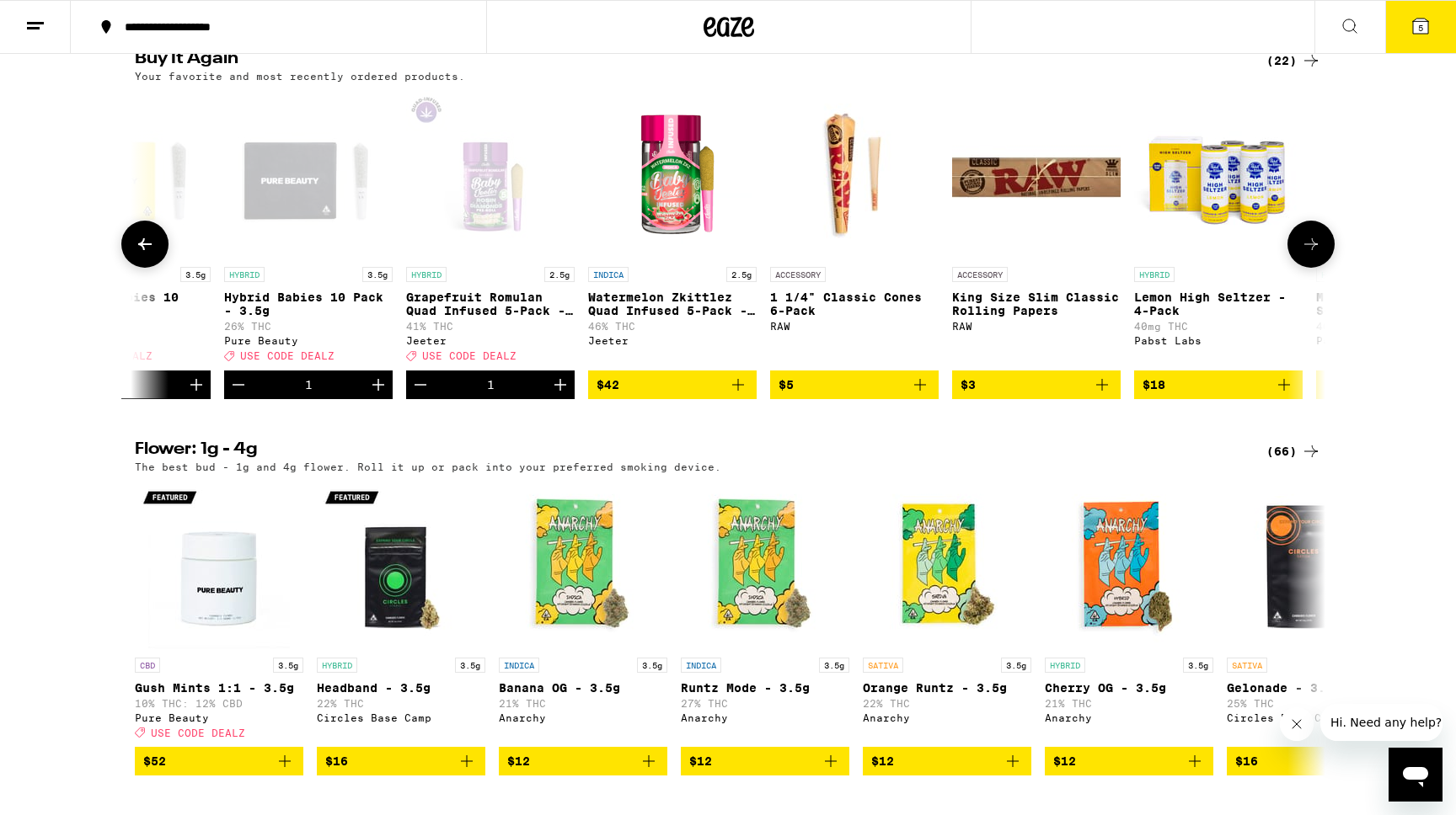
click at [138, 254] on icon at bounding box center [144, 243] width 20 height 20
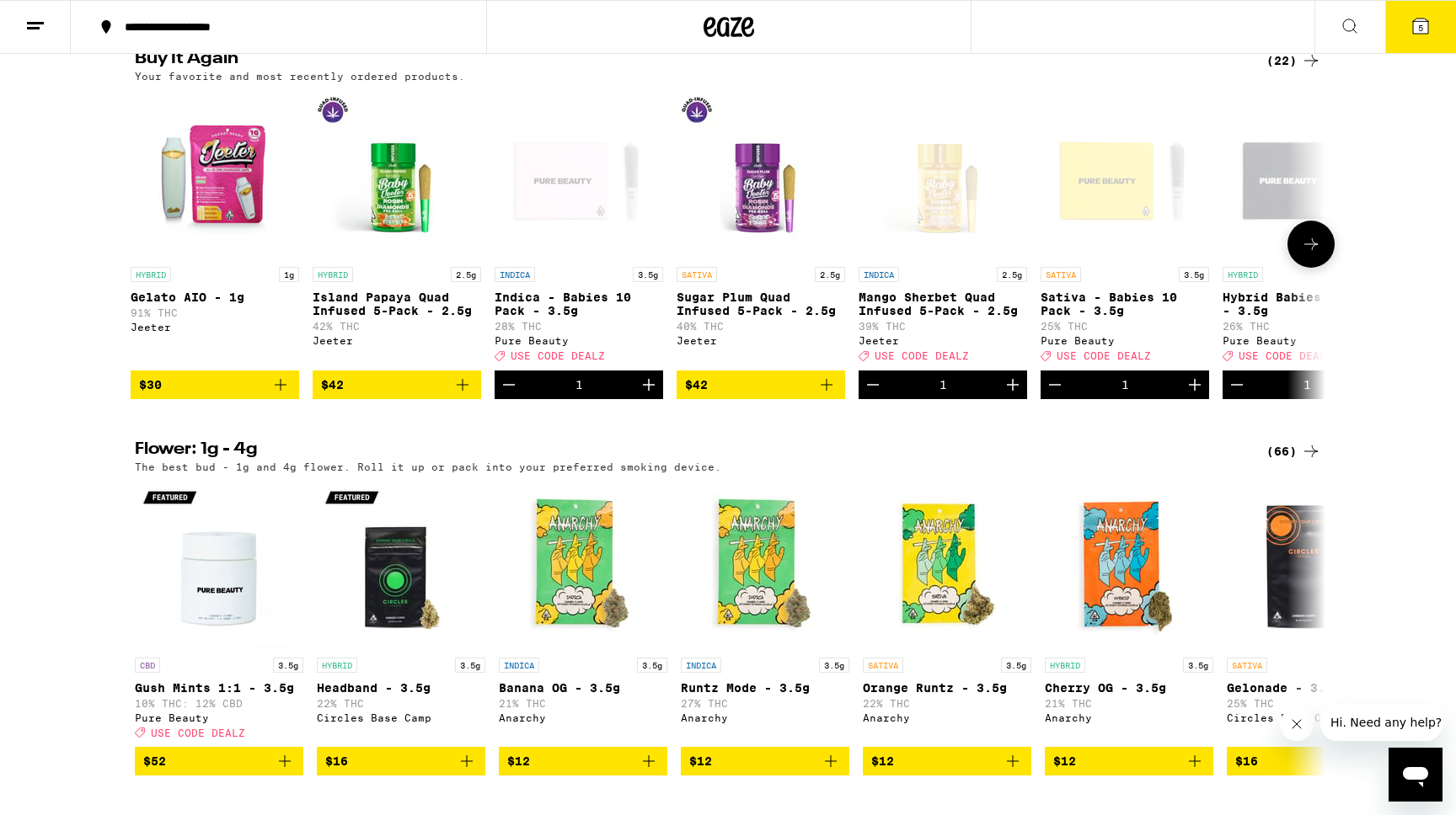
scroll to position [0, 0]
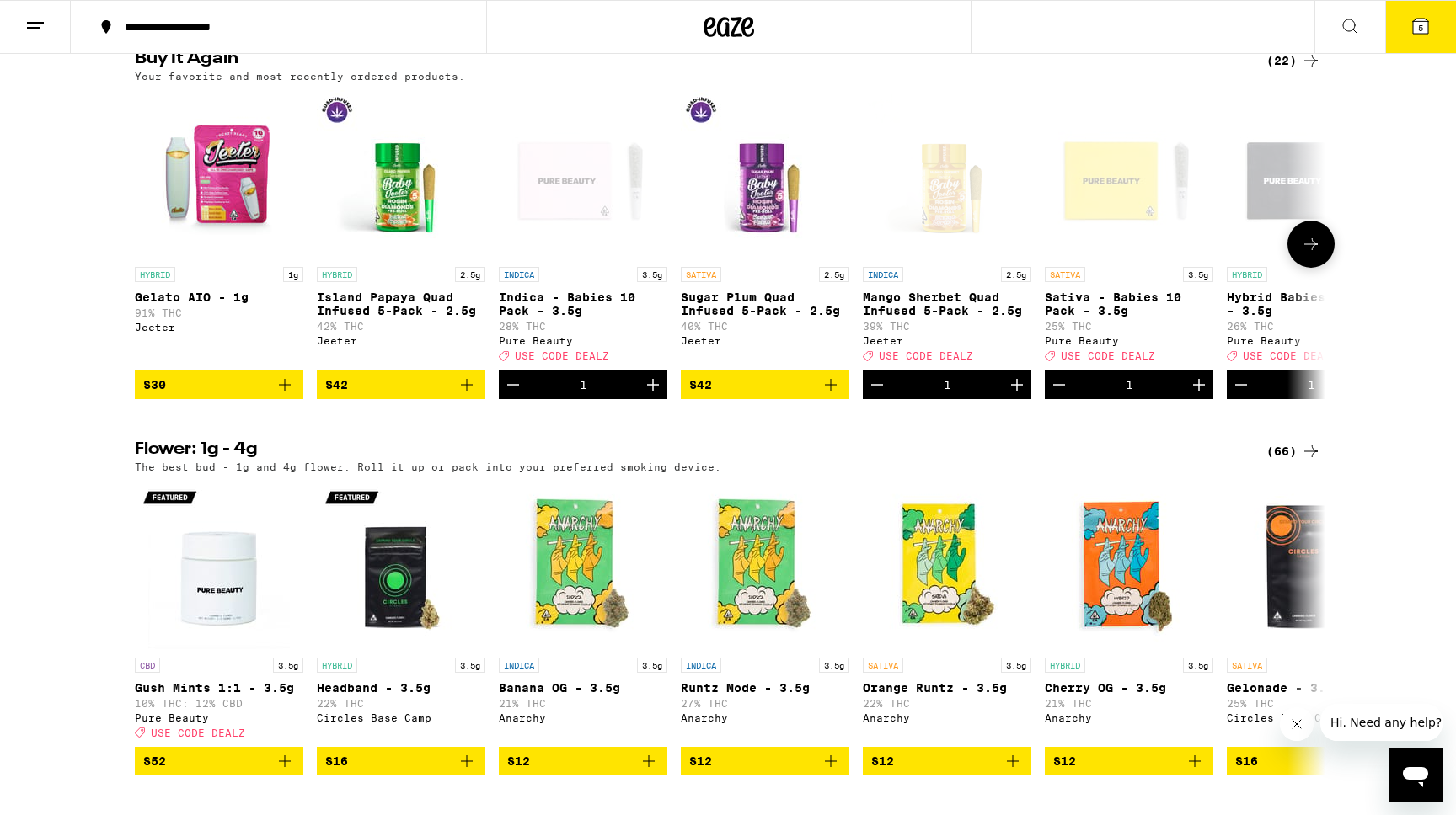
click at [465, 395] on icon "Add to bag" at bounding box center [466, 385] width 20 height 20
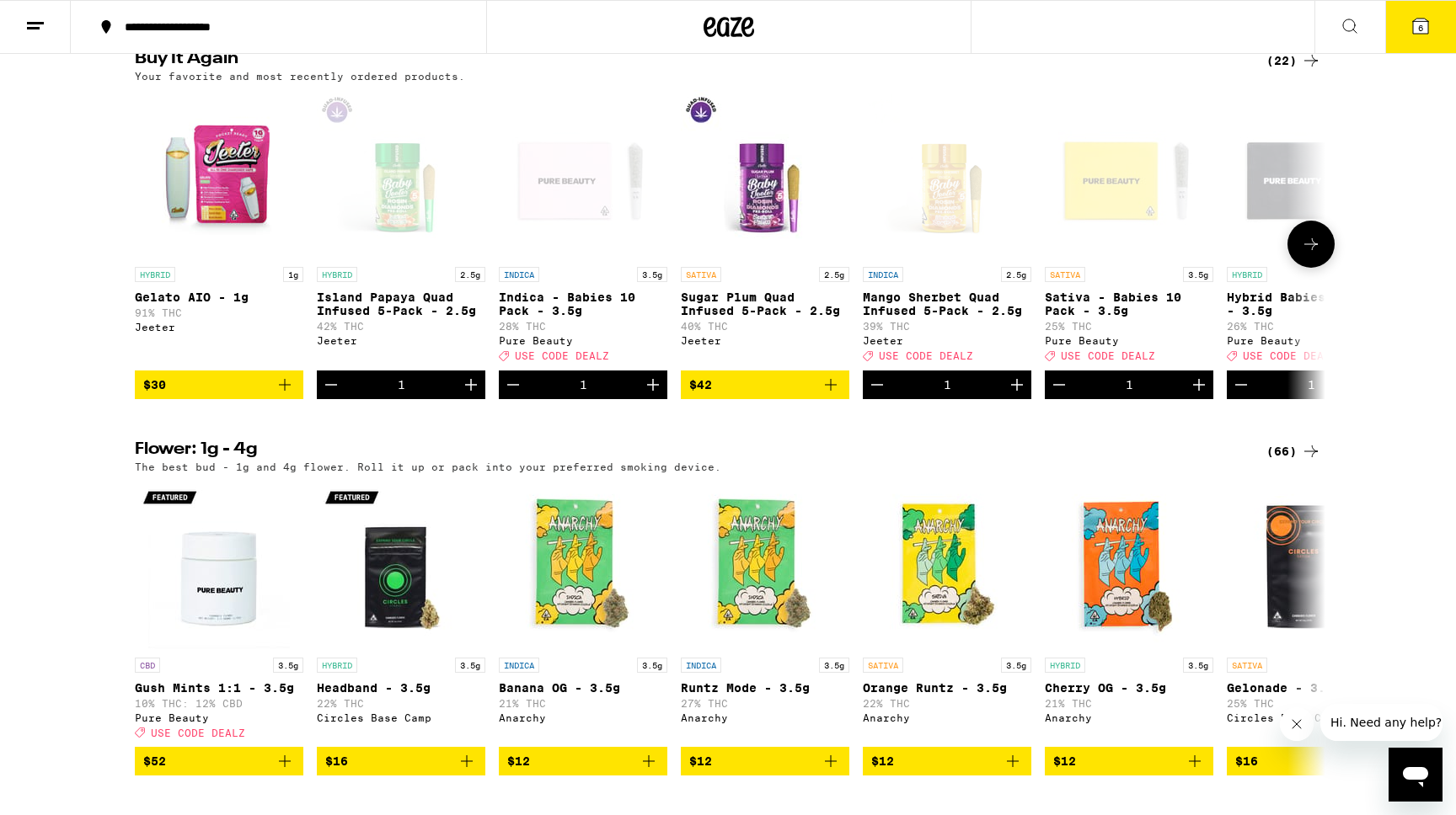
click at [837, 395] on icon "Add to bag" at bounding box center [830, 385] width 20 height 20
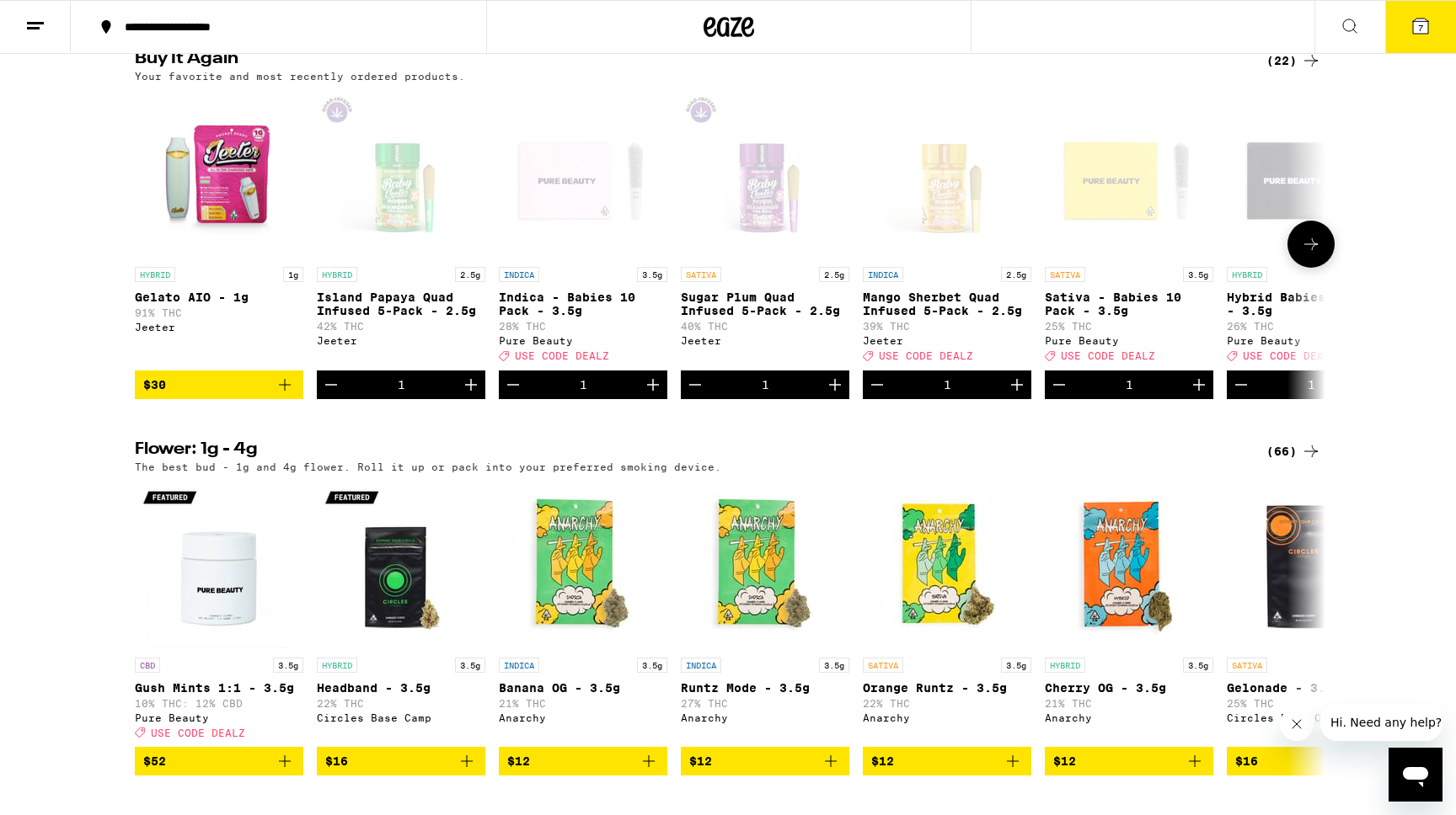
click at [1309, 254] on icon at bounding box center [1311, 243] width 20 height 20
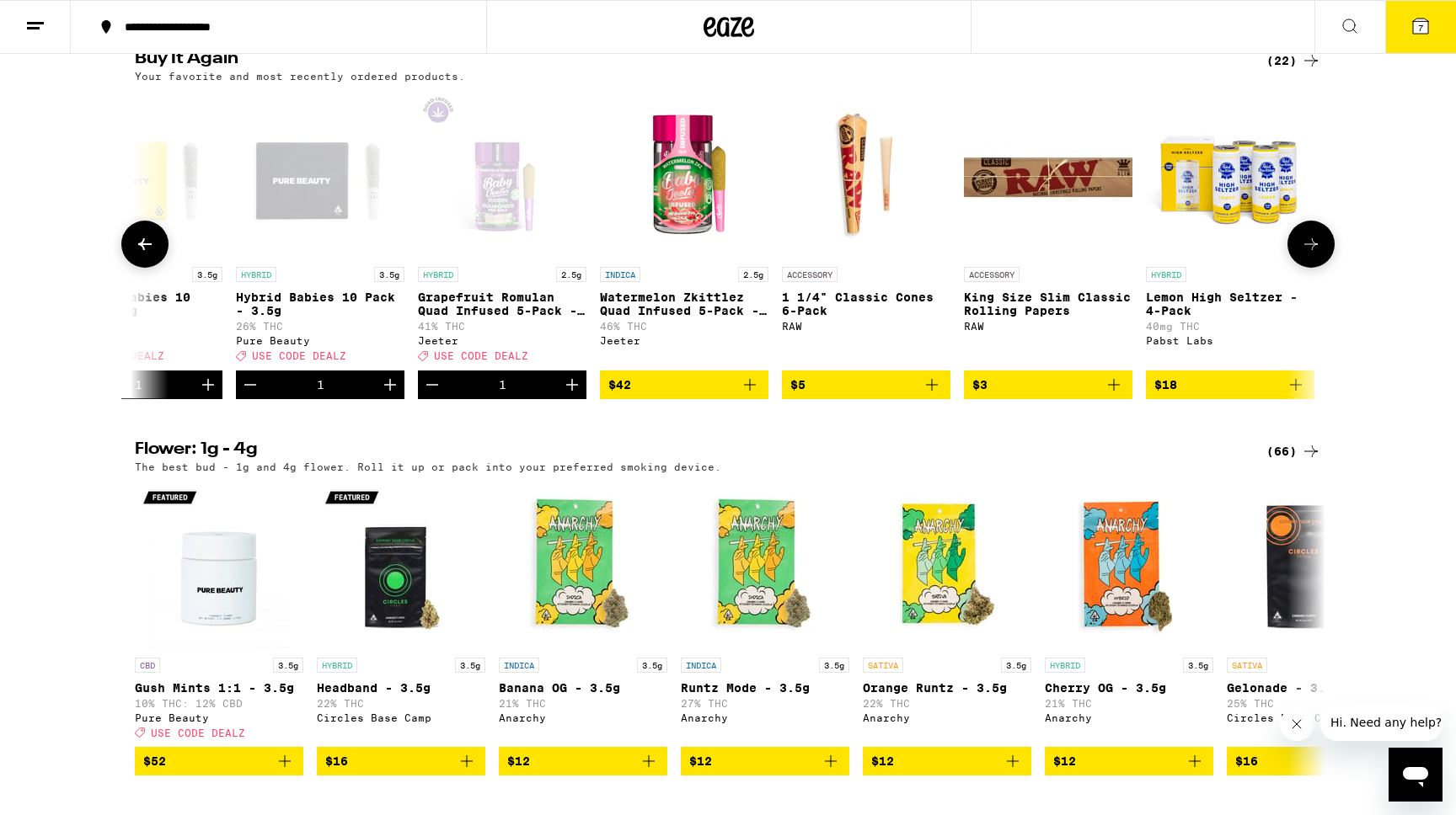
scroll to position [0, 1003]
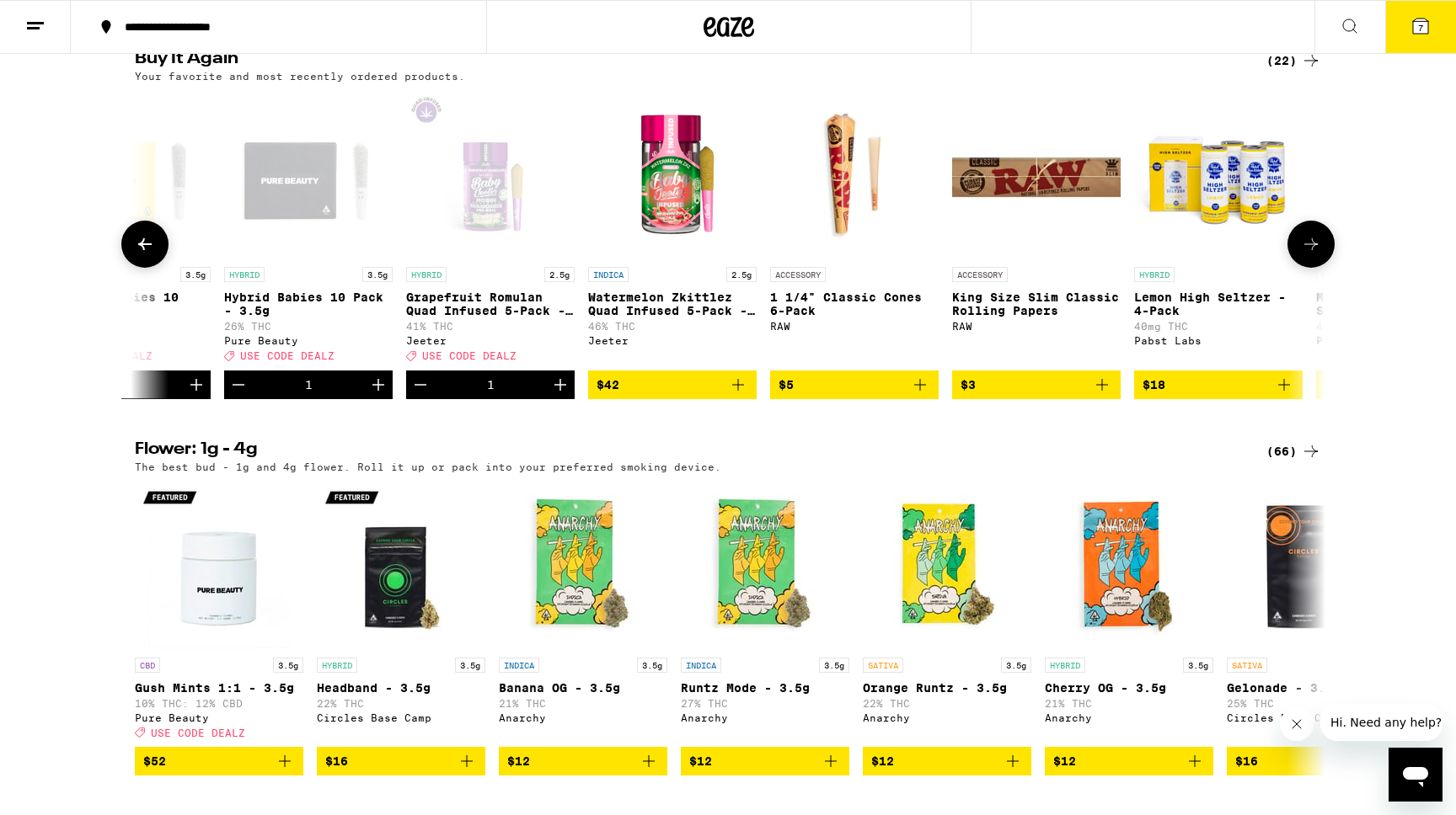
click at [741, 395] on icon "Add to bag" at bounding box center [737, 385] width 20 height 20
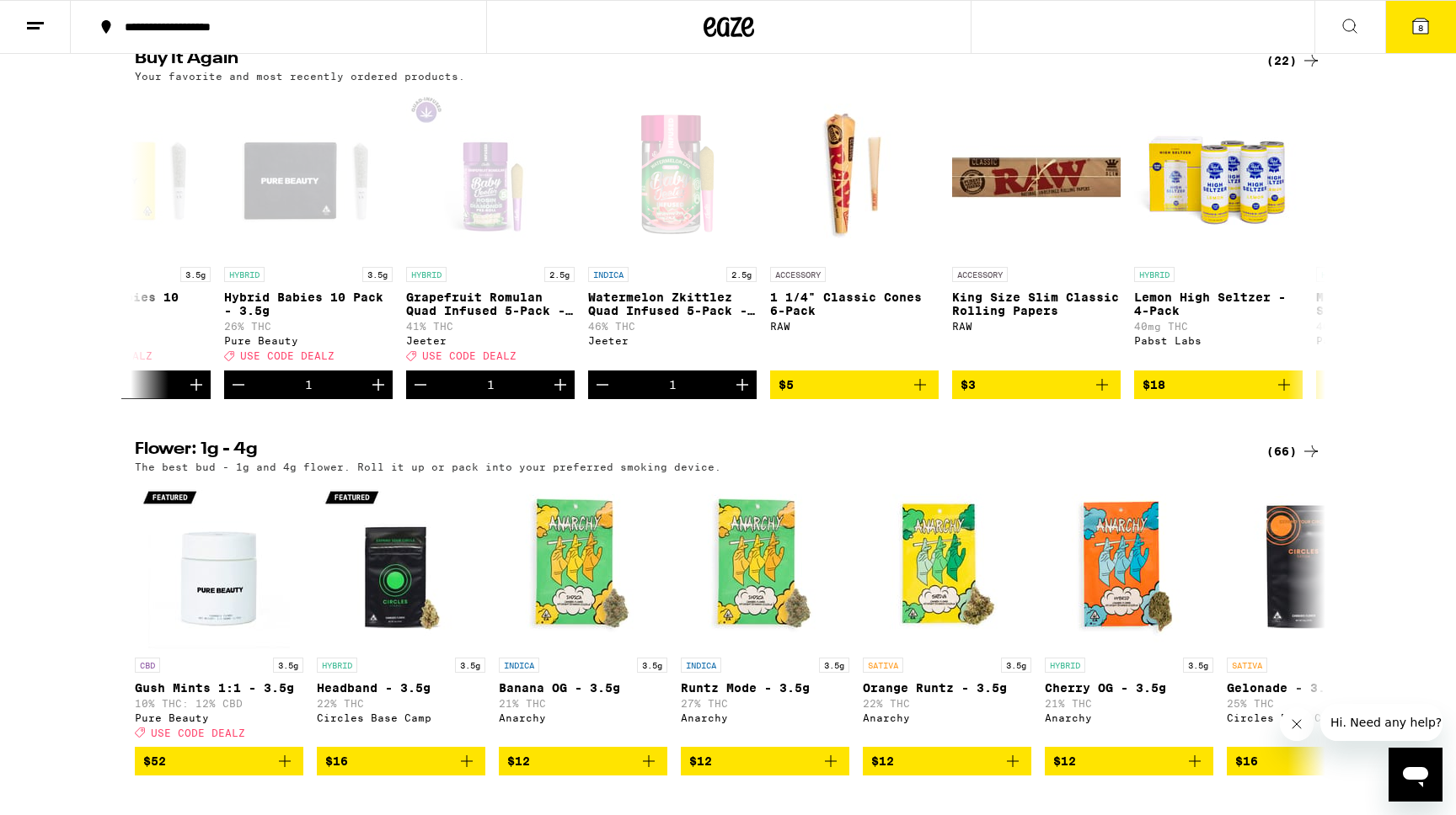
click at [1414, 16] on icon at bounding box center [1419, 26] width 20 height 20
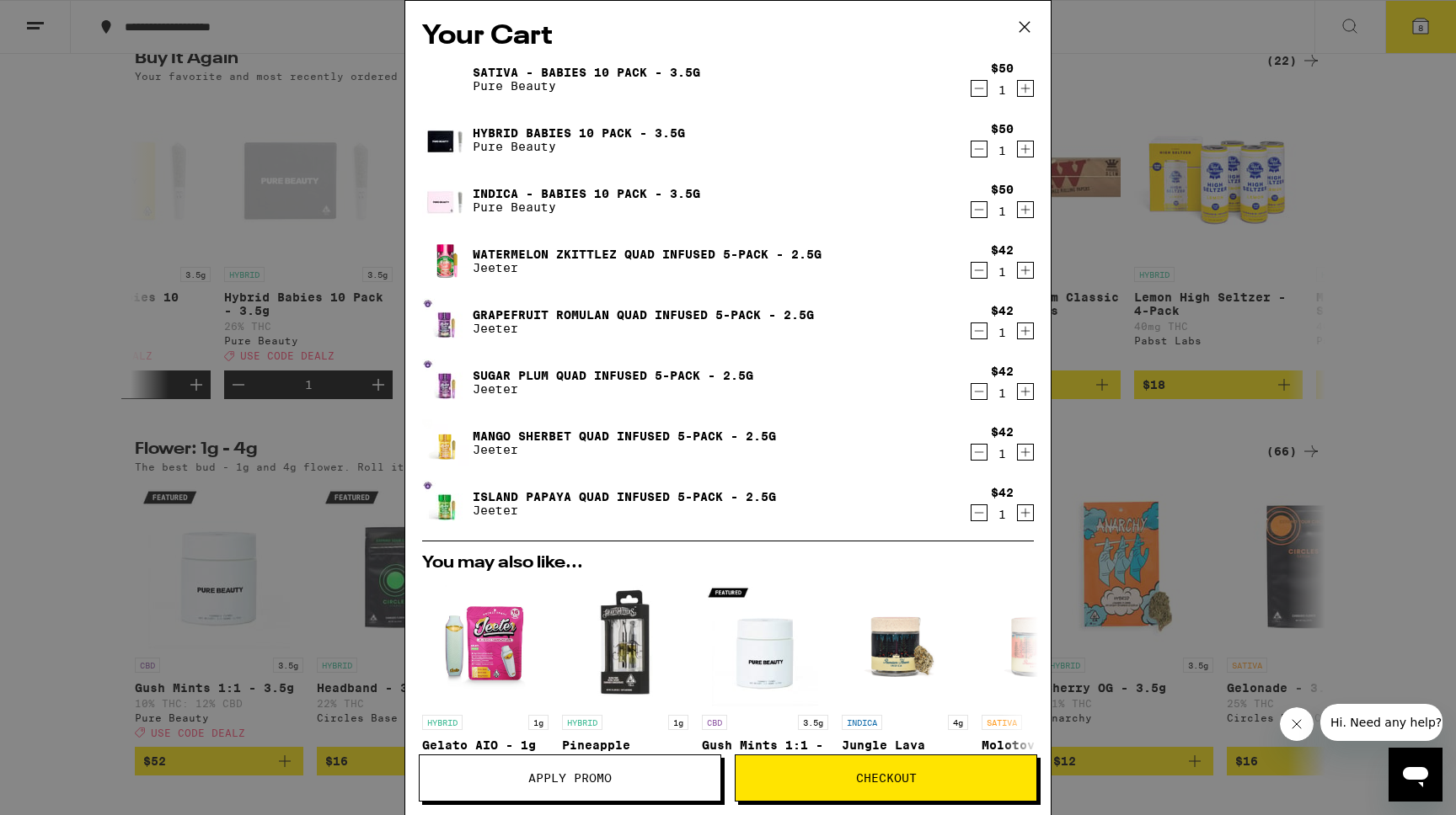
click at [978, 331] on icon "Decrement" at bounding box center [979, 331] width 15 height 20
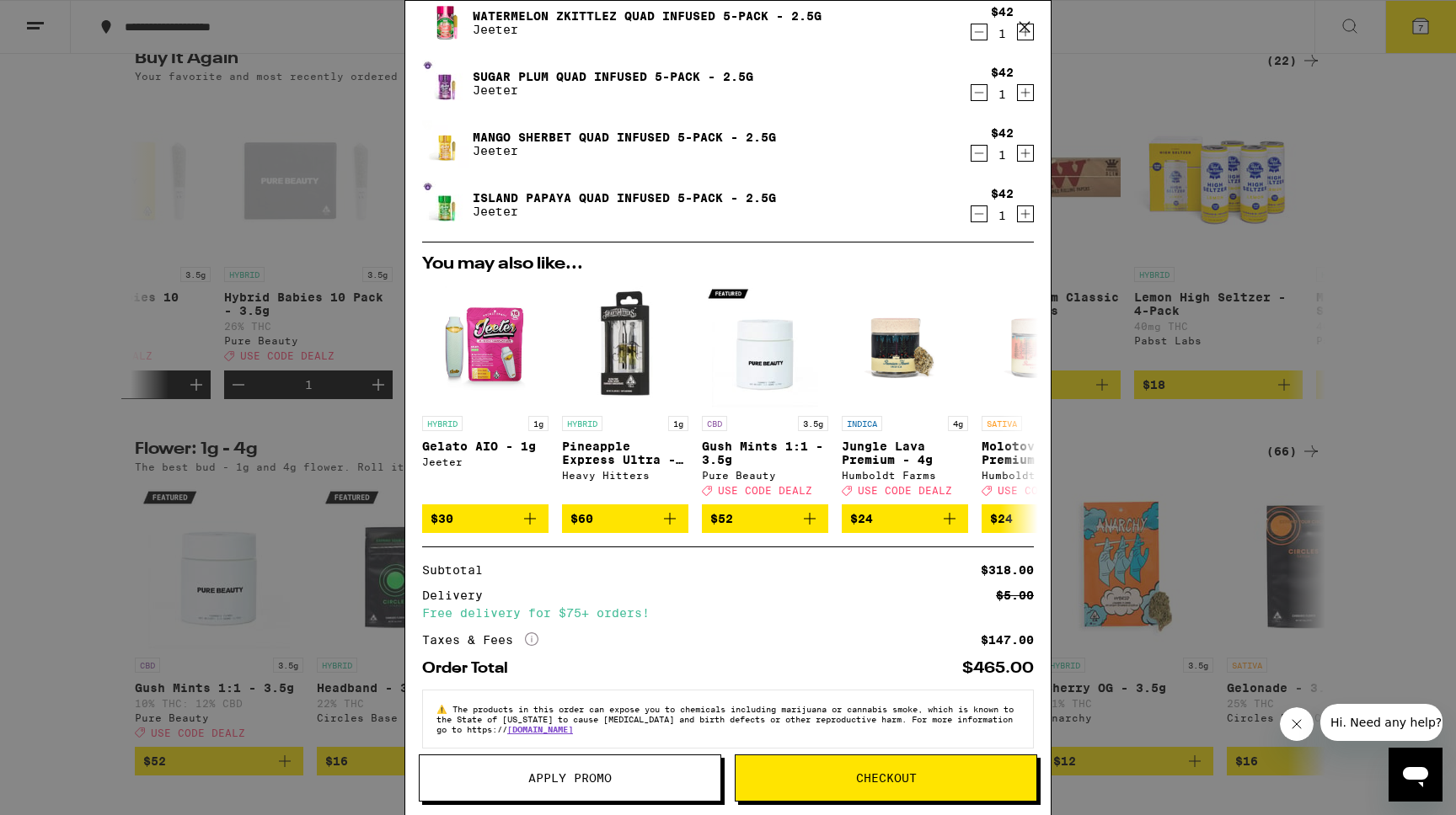
scroll to position [265, 0]
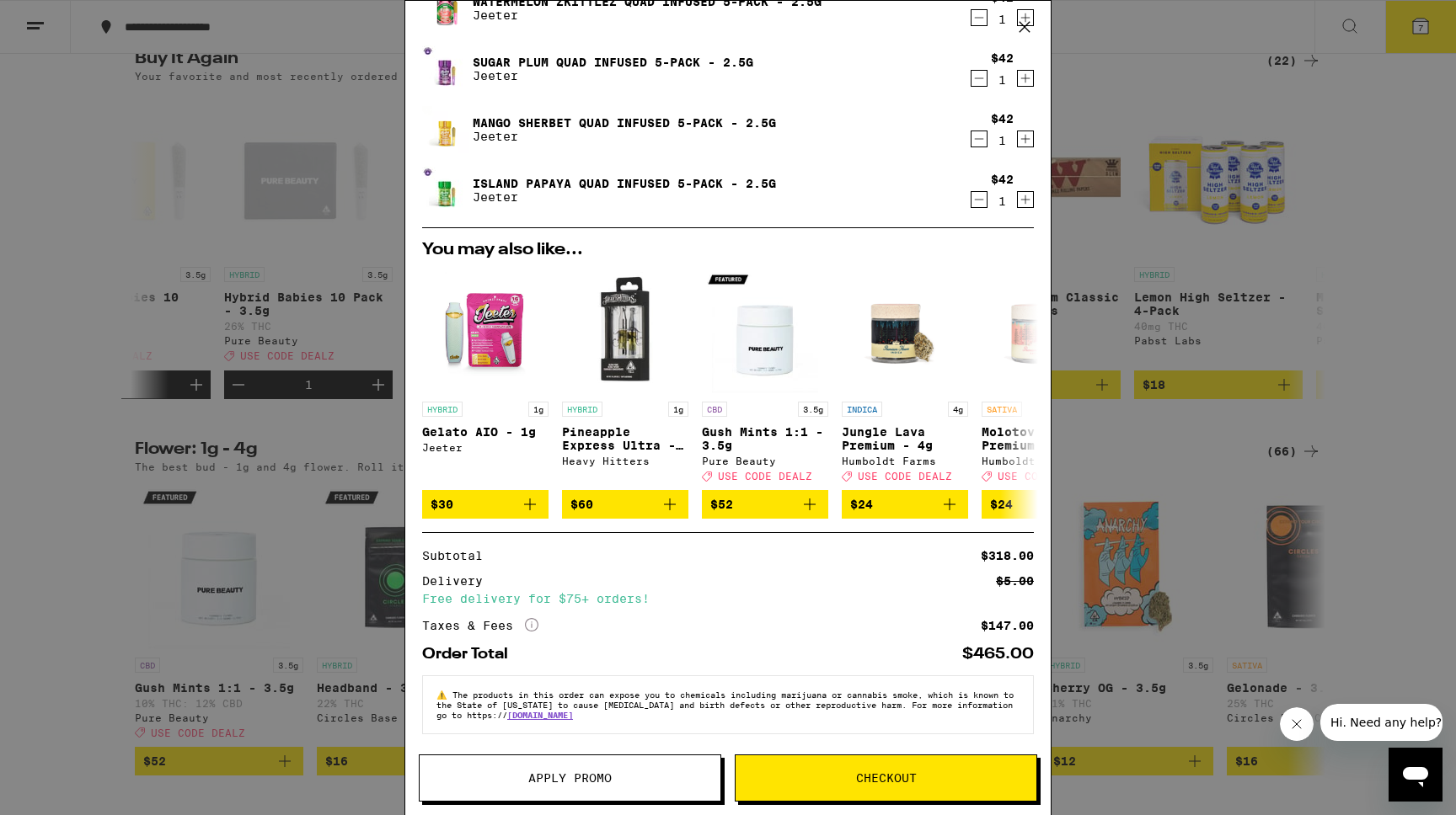
click at [561, 773] on span "Apply Promo" at bounding box center [570, 778] width 84 height 12
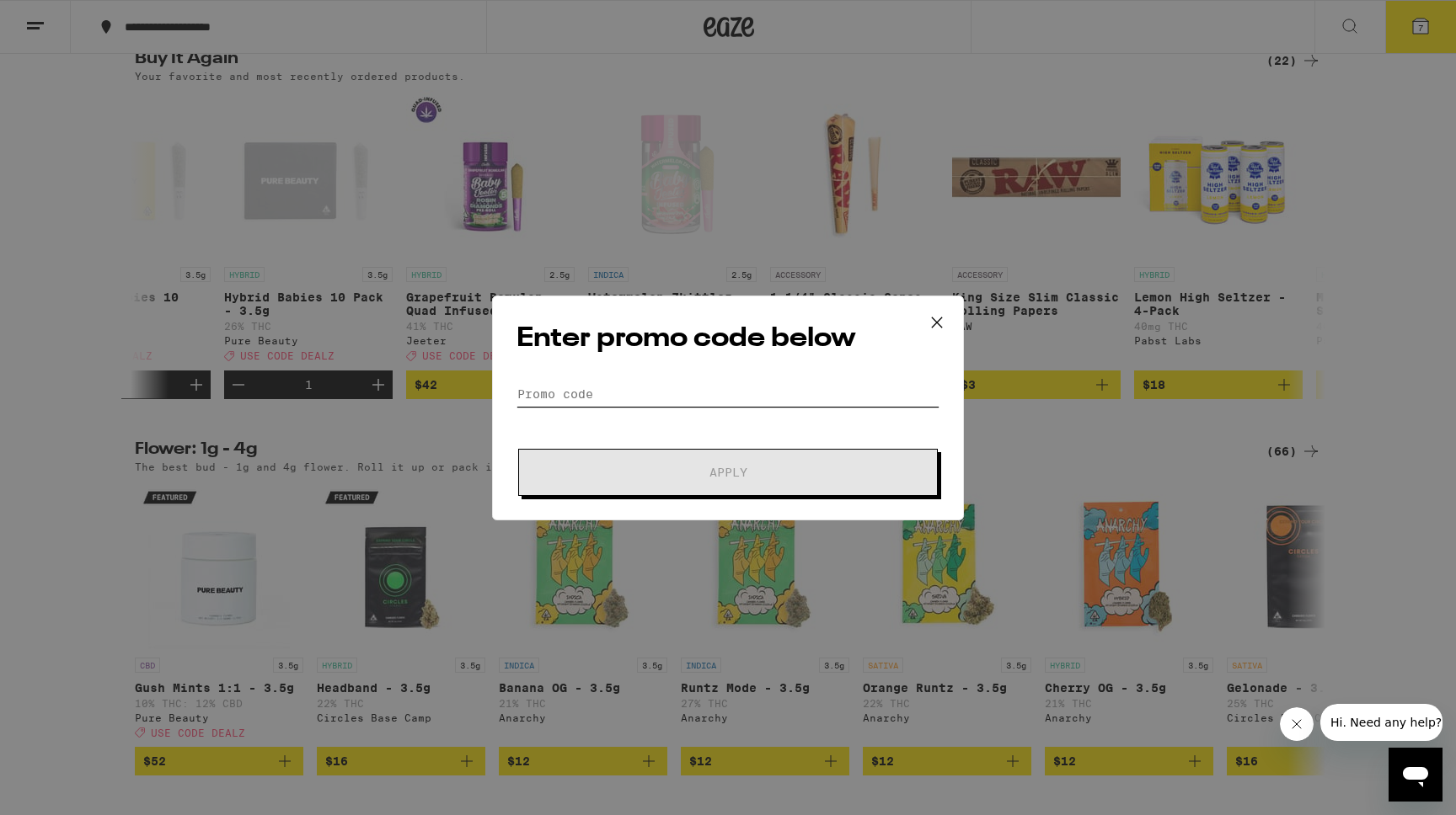
click at [572, 392] on input "Promo Code" at bounding box center [728, 395] width 422 height 25
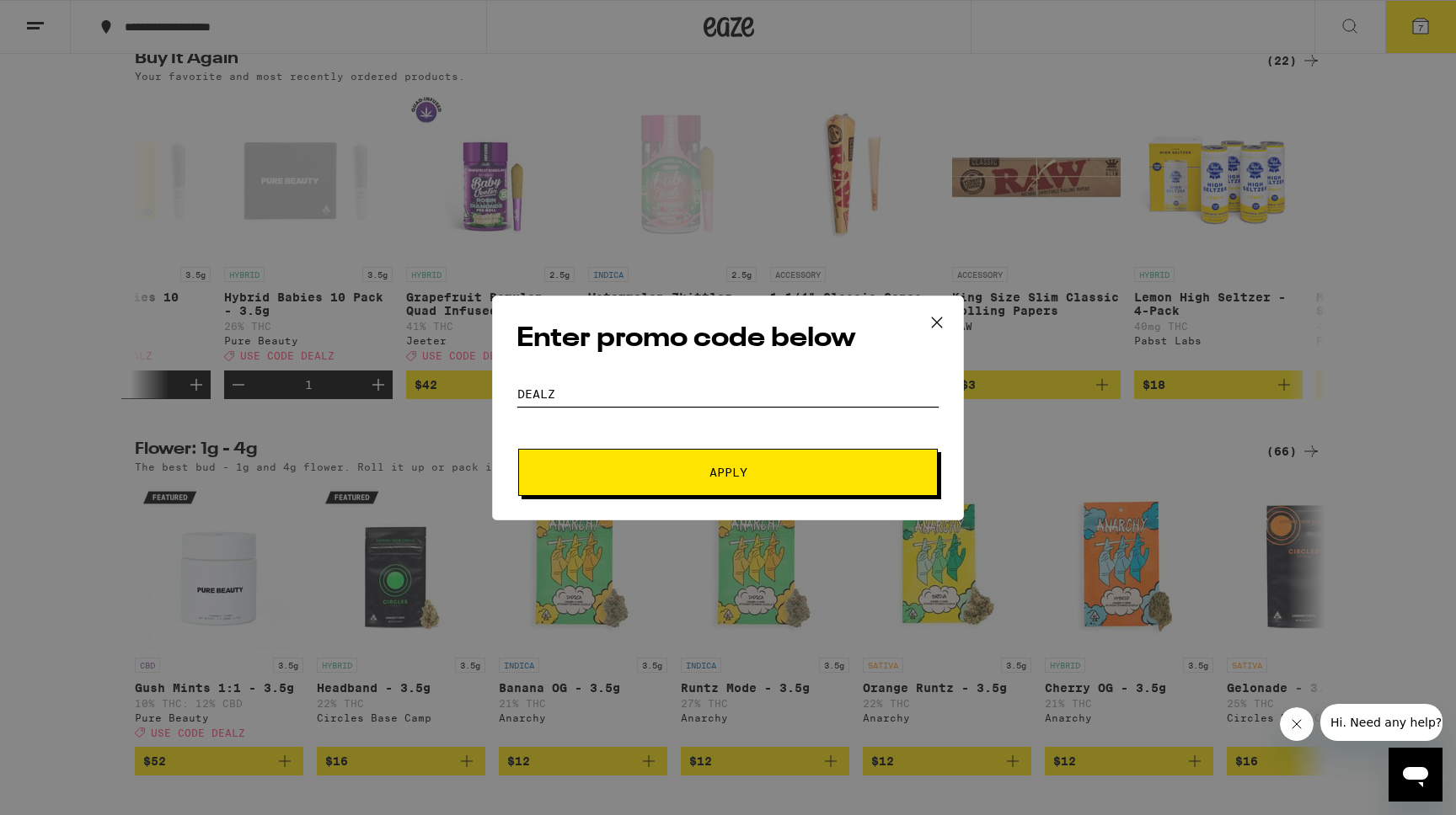
type input "DEALZ"
click at [660, 479] on button "Apply" at bounding box center [728, 472] width 420 height 47
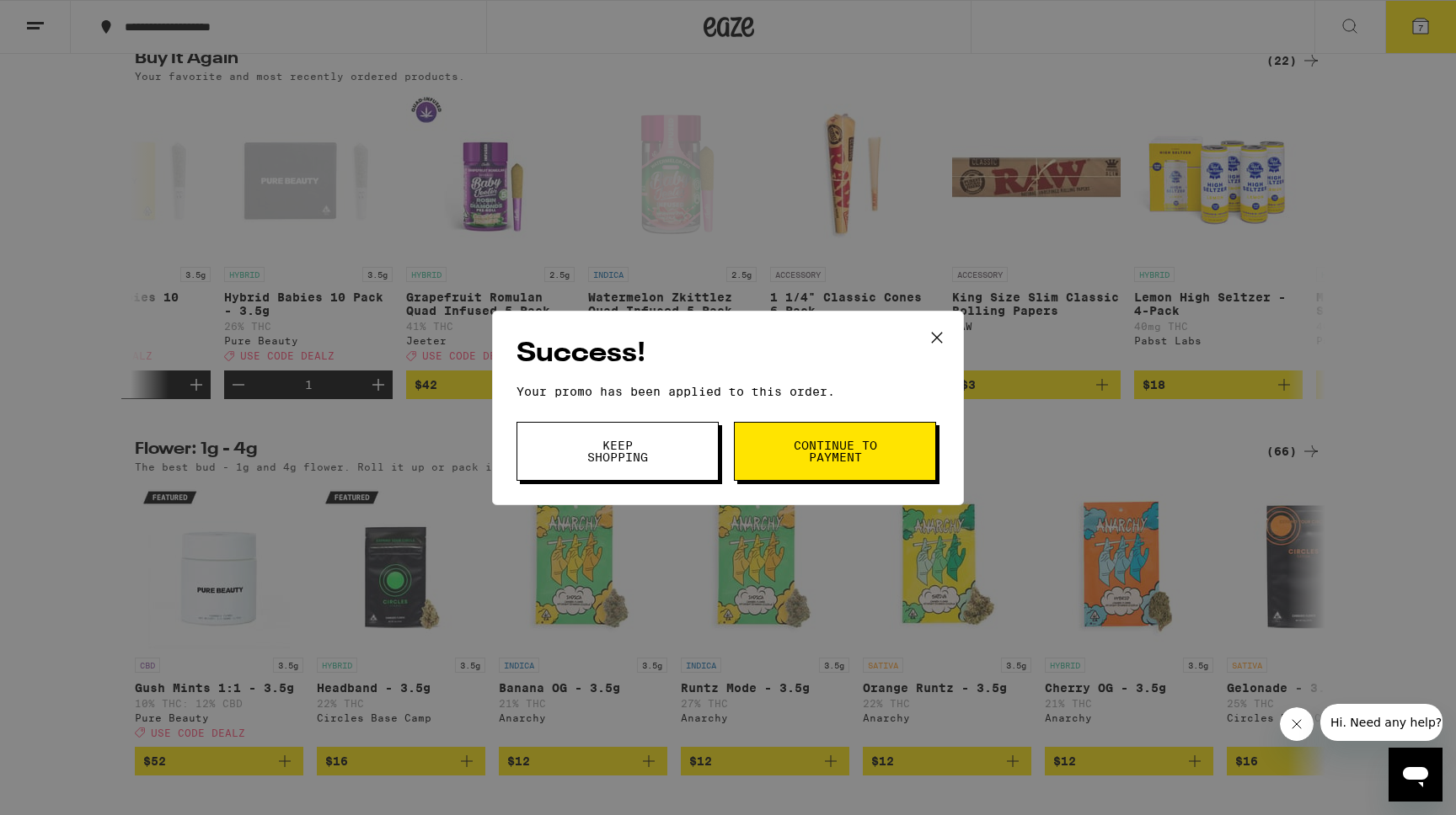
click at [829, 453] on span "Continue to payment" at bounding box center [834, 451] width 86 height 24
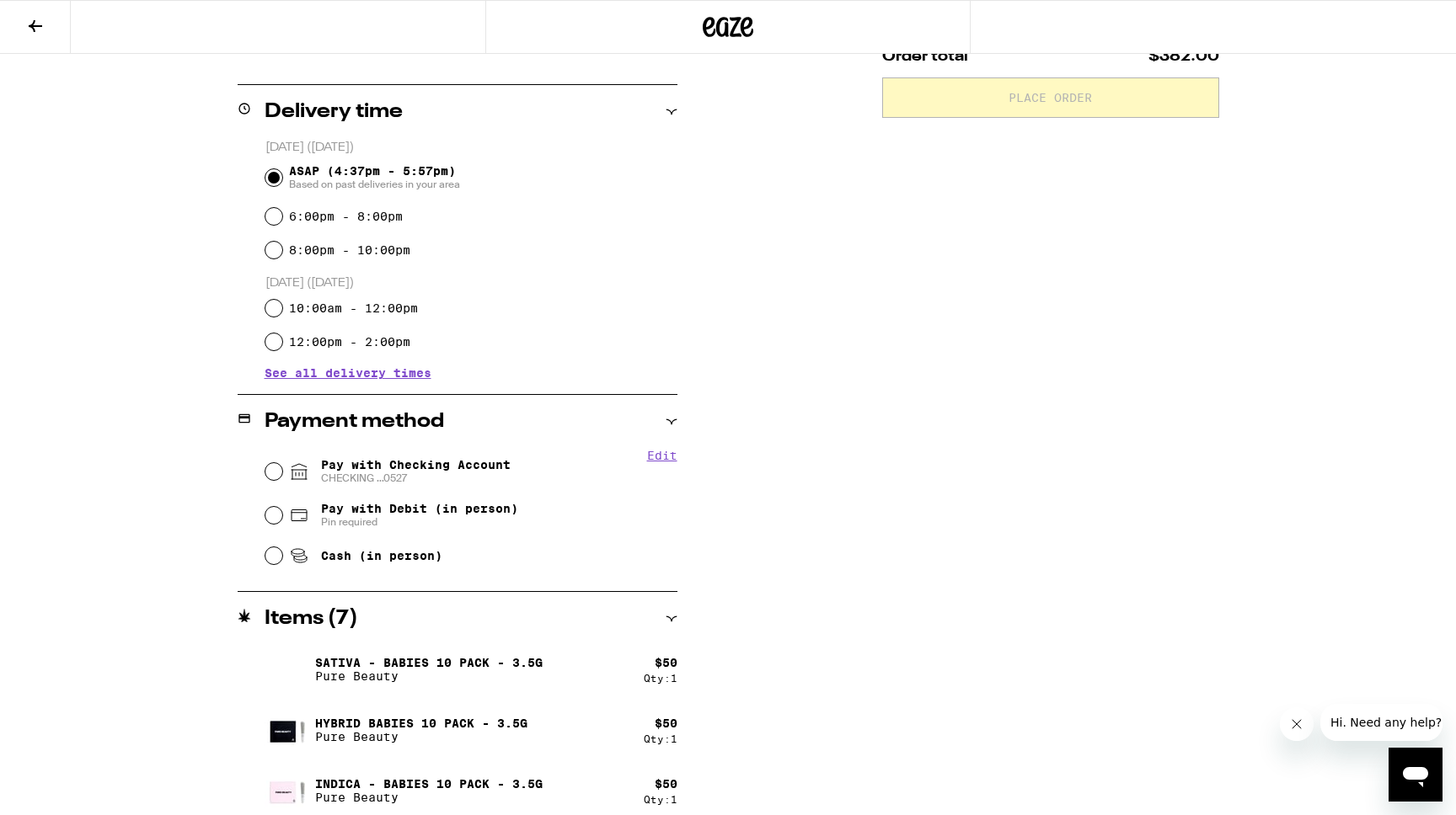
scroll to position [443, 0]
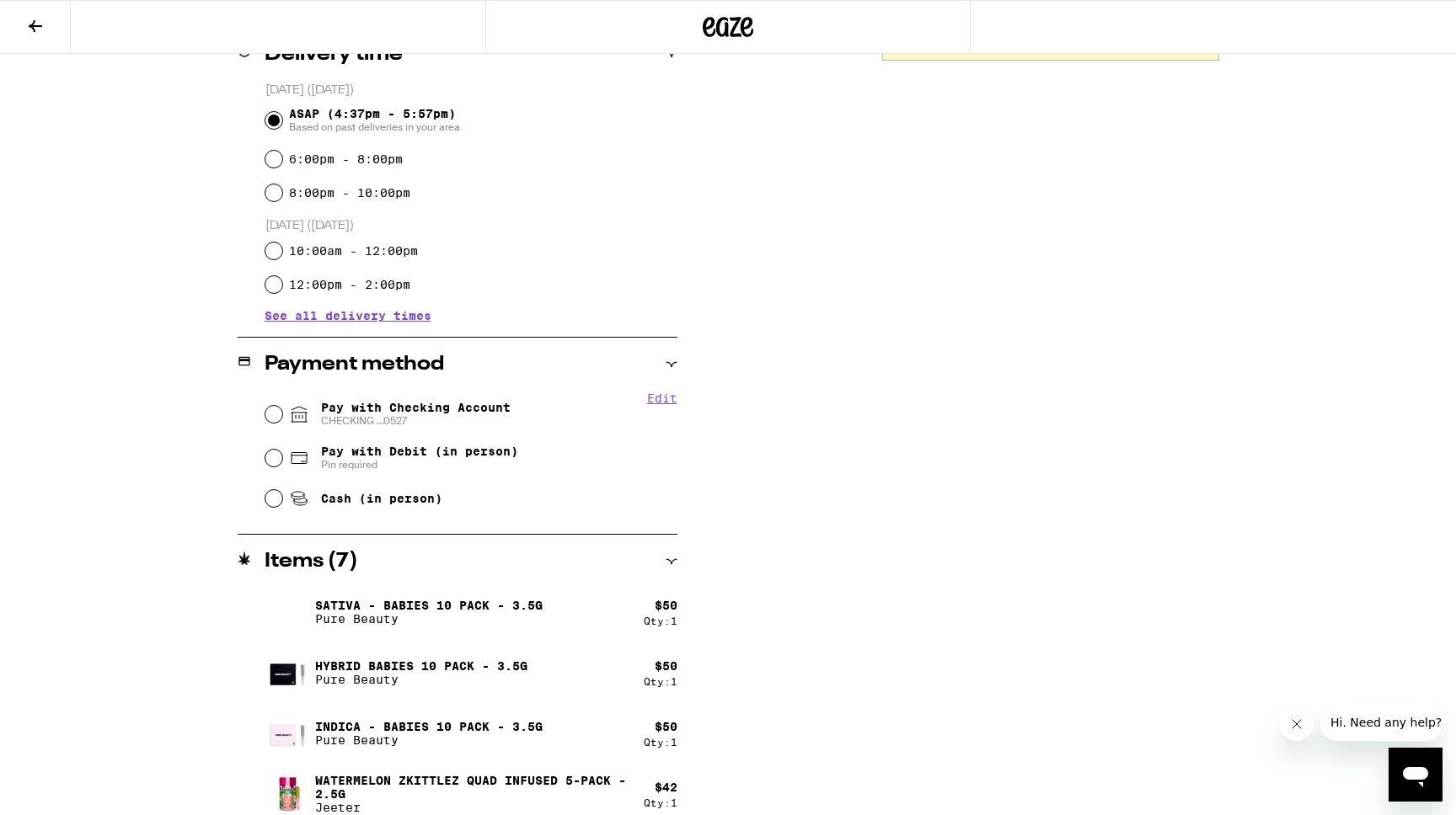
click at [366, 421] on span "CHECKING ...0527" at bounding box center [416, 421] width 190 height 13
click at [282, 421] on input "Pay with Checking Account CHECKING ...0527" at bounding box center [274, 415] width 17 height 17
radio input "true"
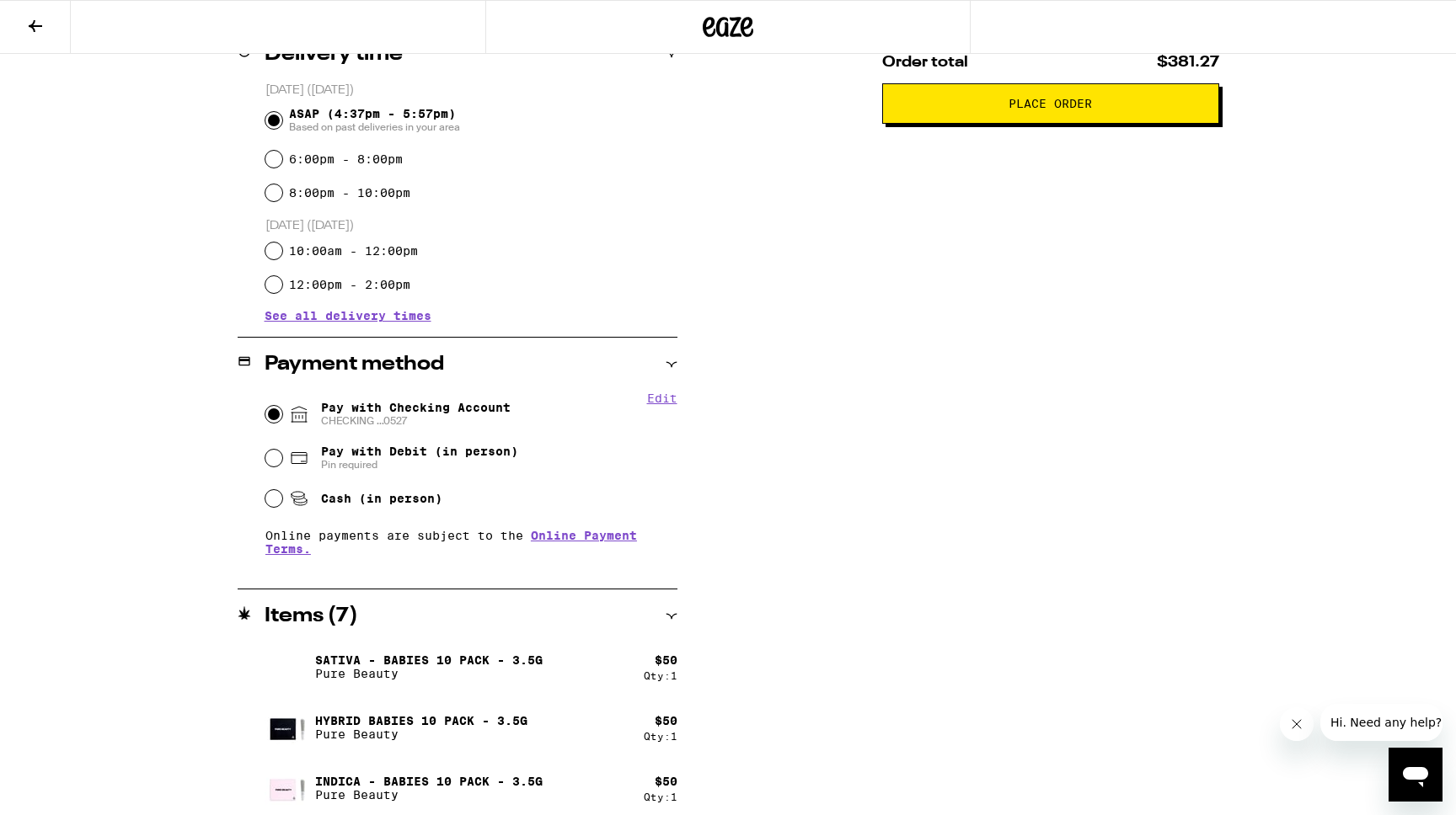
click at [1025, 110] on span "Place Order" at bounding box center [1050, 104] width 84 height 12
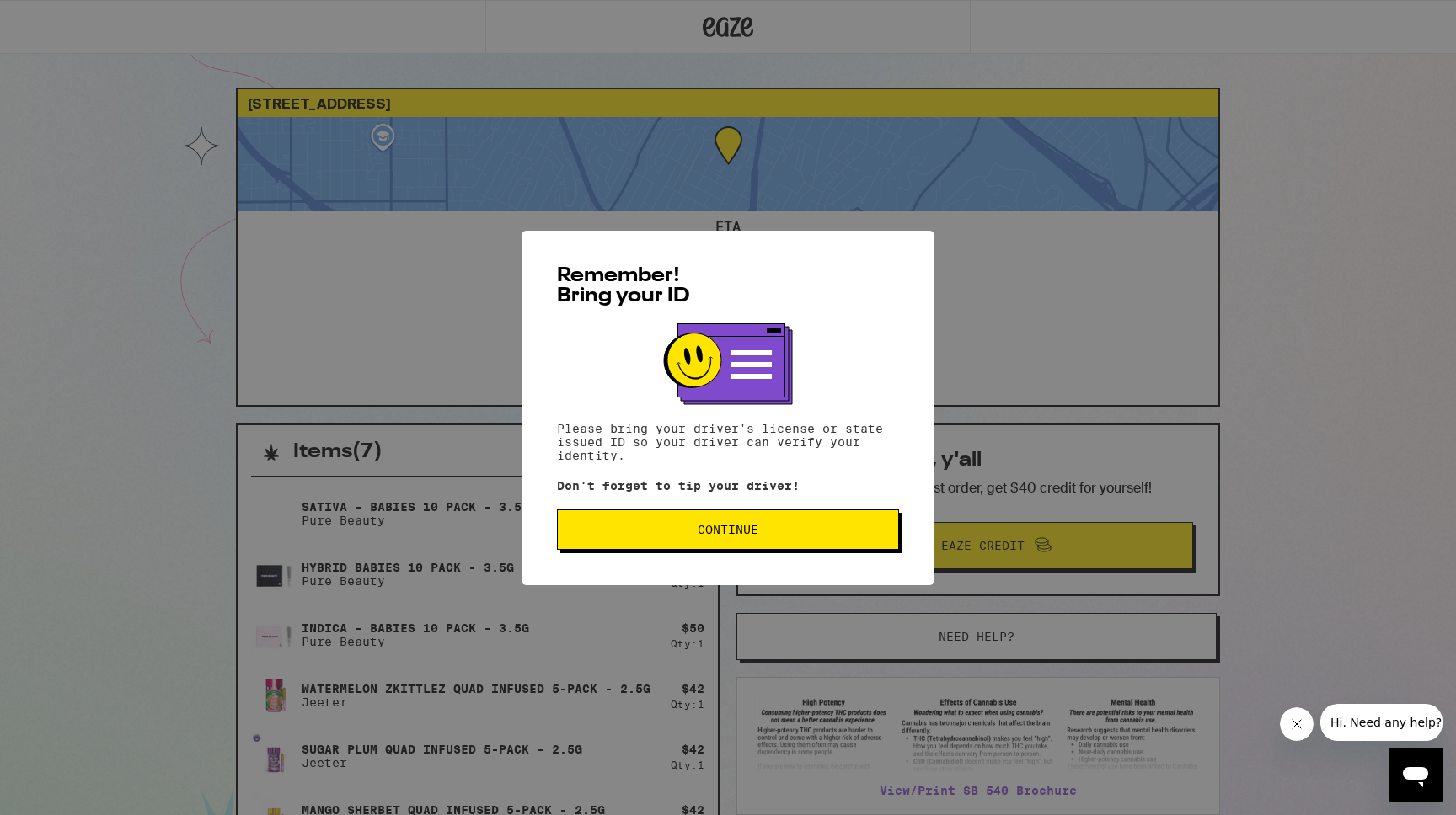
click at [463, 356] on div "Remember! Bring your ID Please bring your driver's license or state issued ID s…" at bounding box center [728, 407] width 1456 height 815
click at [856, 522] on button "Continue" at bounding box center [728, 530] width 342 height 40
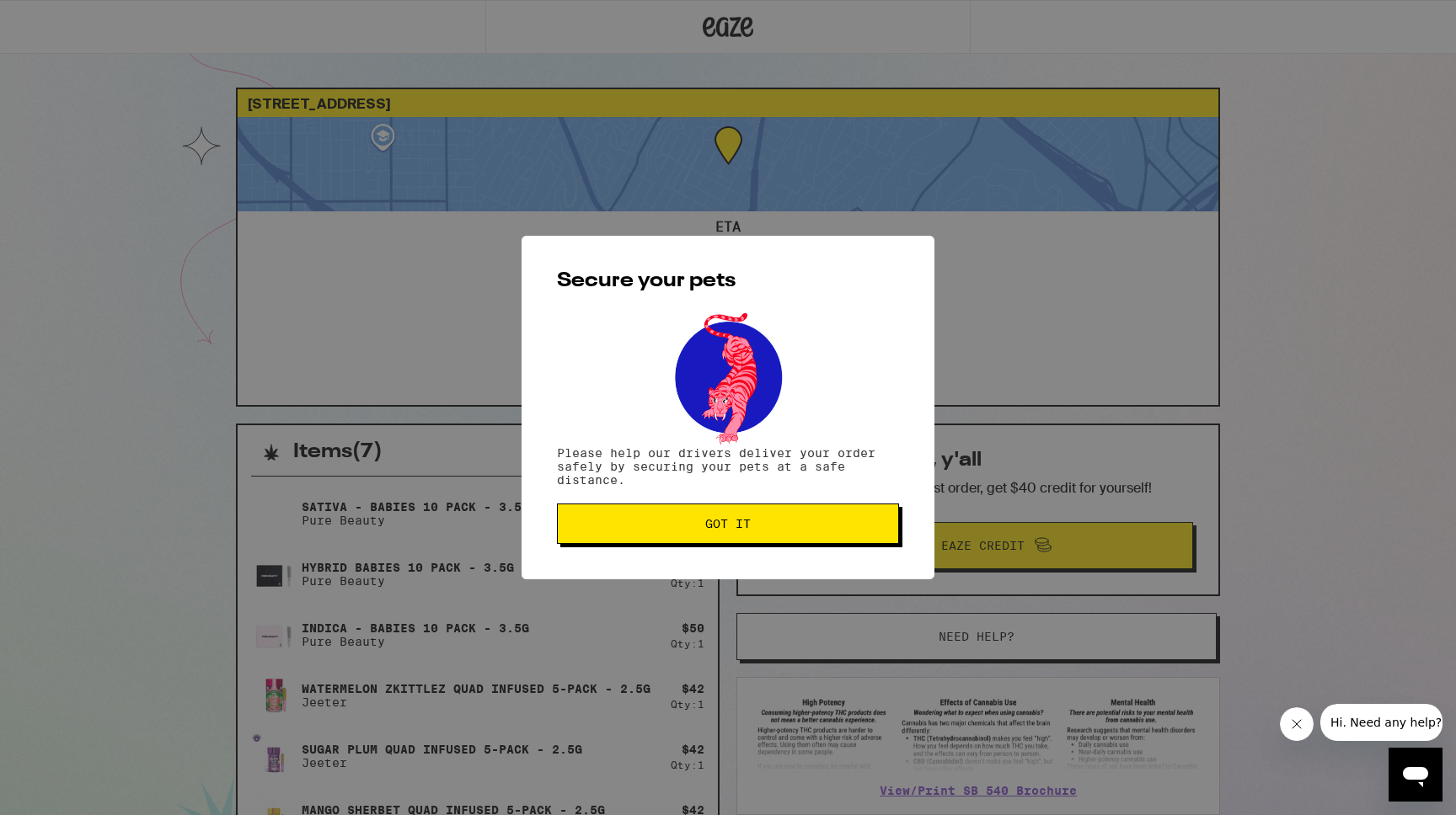
click at [856, 524] on span "Got it" at bounding box center [728, 523] width 314 height 12
